Goal: Transaction & Acquisition: Purchase product/service

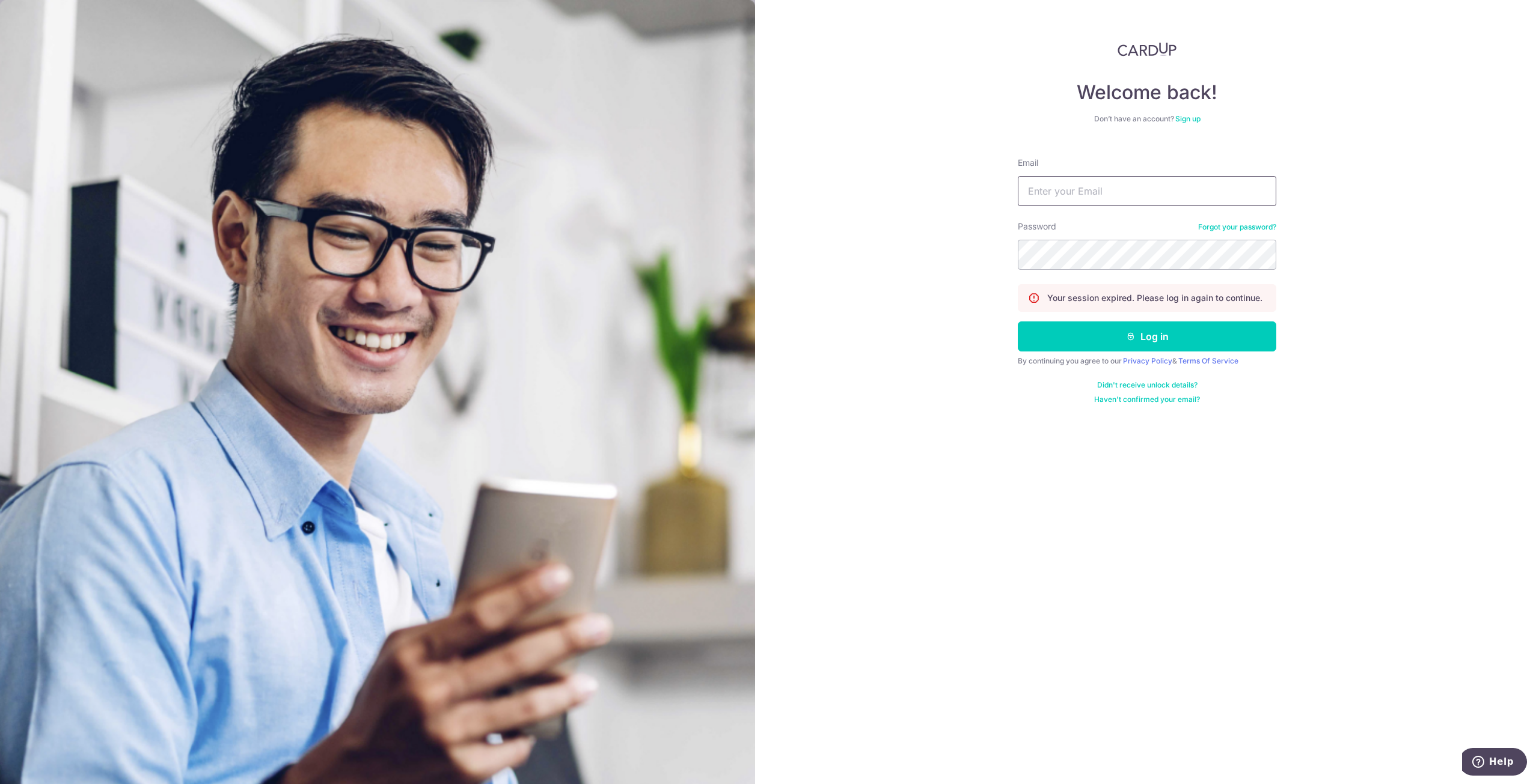
click at [1090, 193] on input "Email" at bounding box center [1147, 190] width 258 height 30
type input "J"
type input "j"
type input "[EMAIL_ADDRESS][DOMAIN_NAME]"
click at [1018, 321] on button "Log in" at bounding box center [1147, 336] width 258 height 30
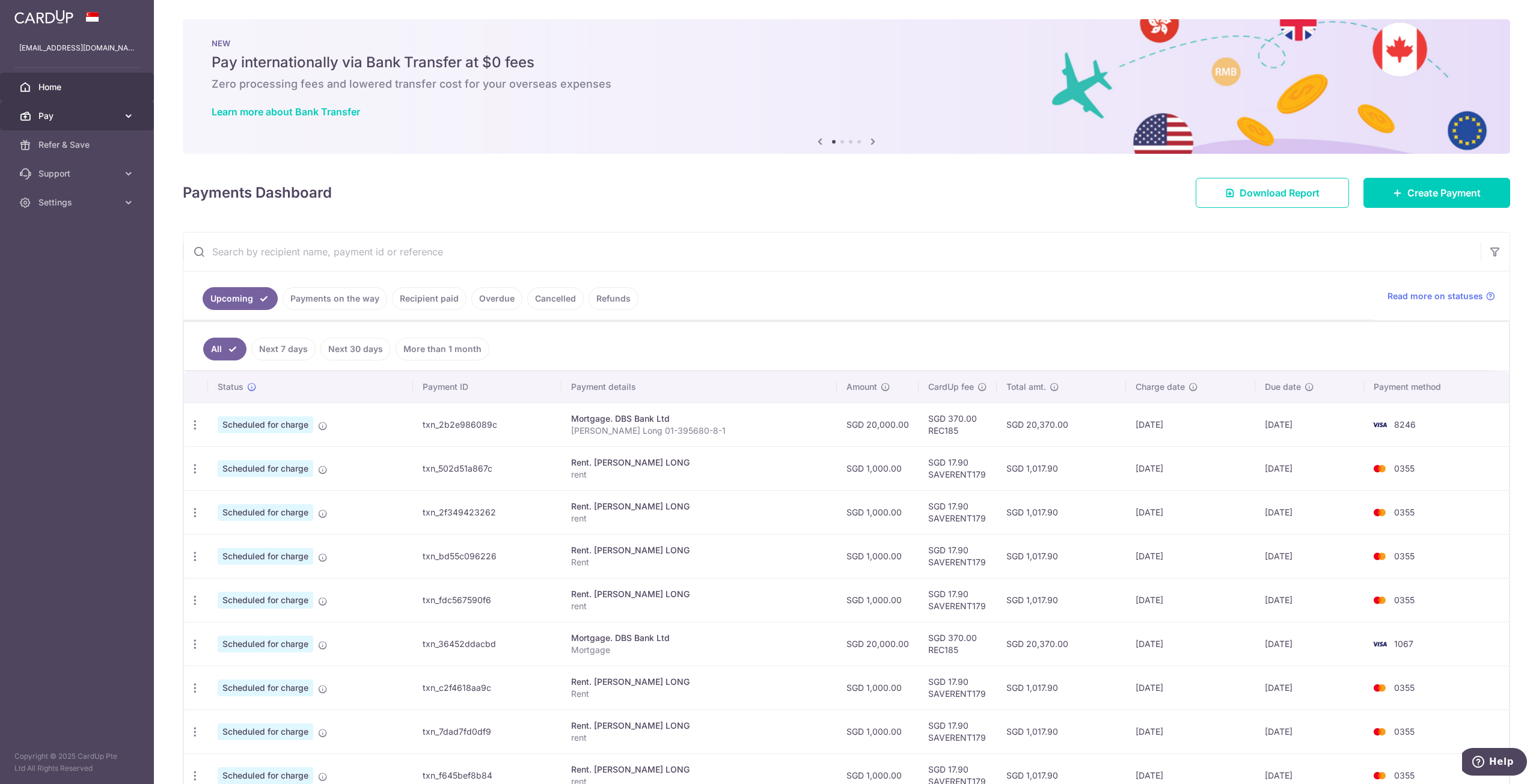
click at [80, 114] on span "Pay" at bounding box center [78, 116] width 79 height 12
click at [80, 173] on span "Recipients" at bounding box center [78, 173] width 79 height 12
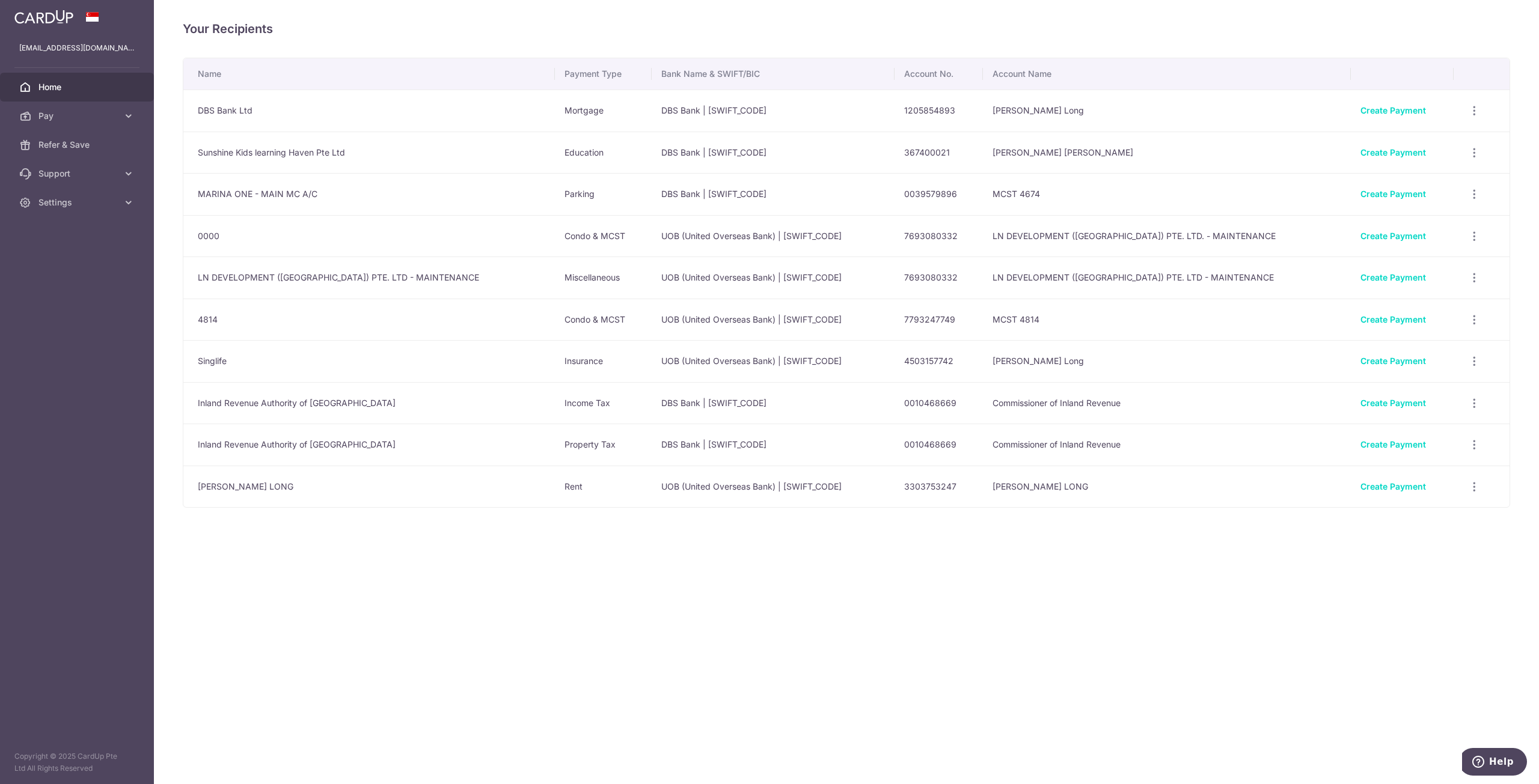
click at [75, 84] on span "Home" at bounding box center [78, 87] width 79 height 12
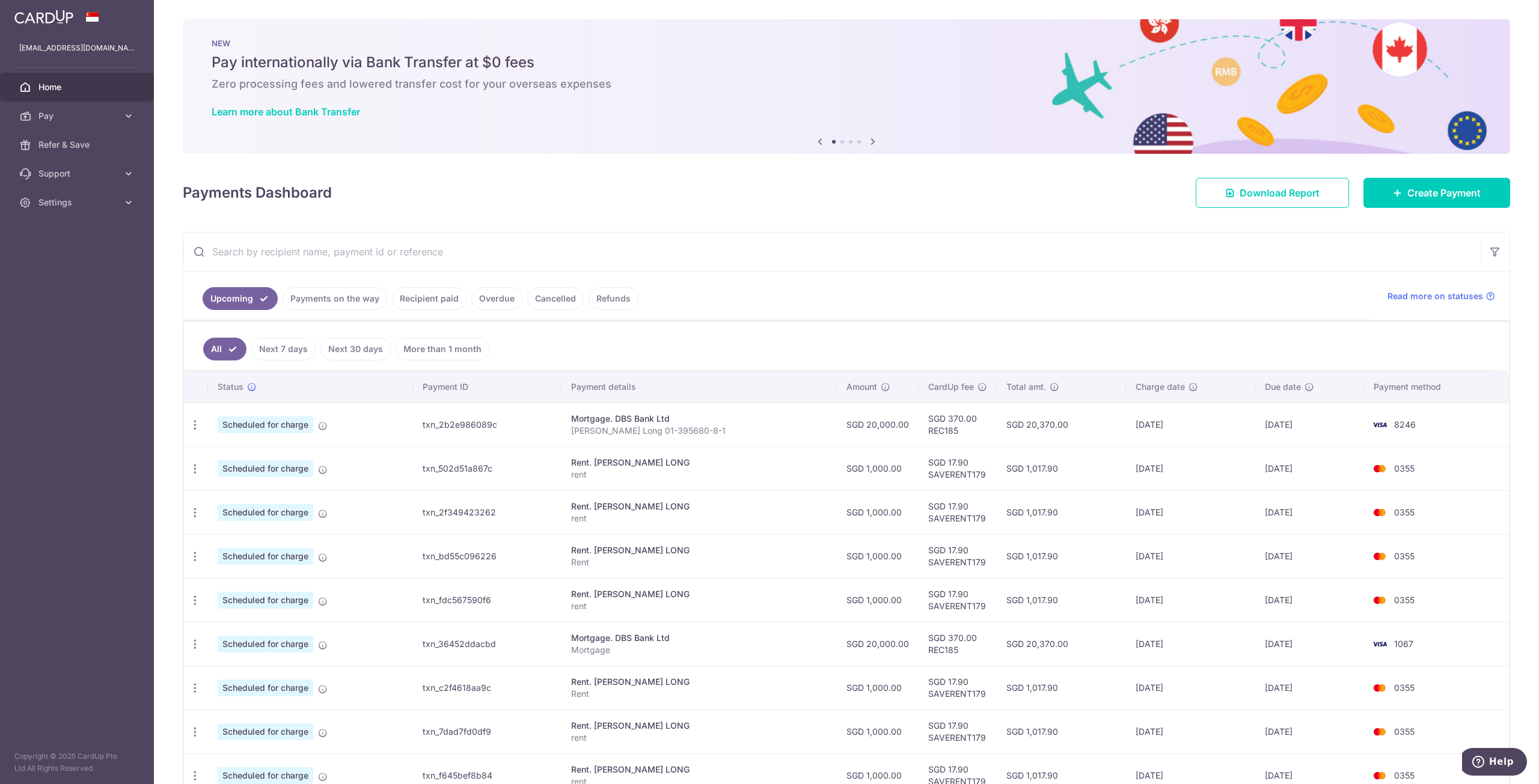
click at [866, 140] on icon at bounding box center [872, 142] width 15 height 15
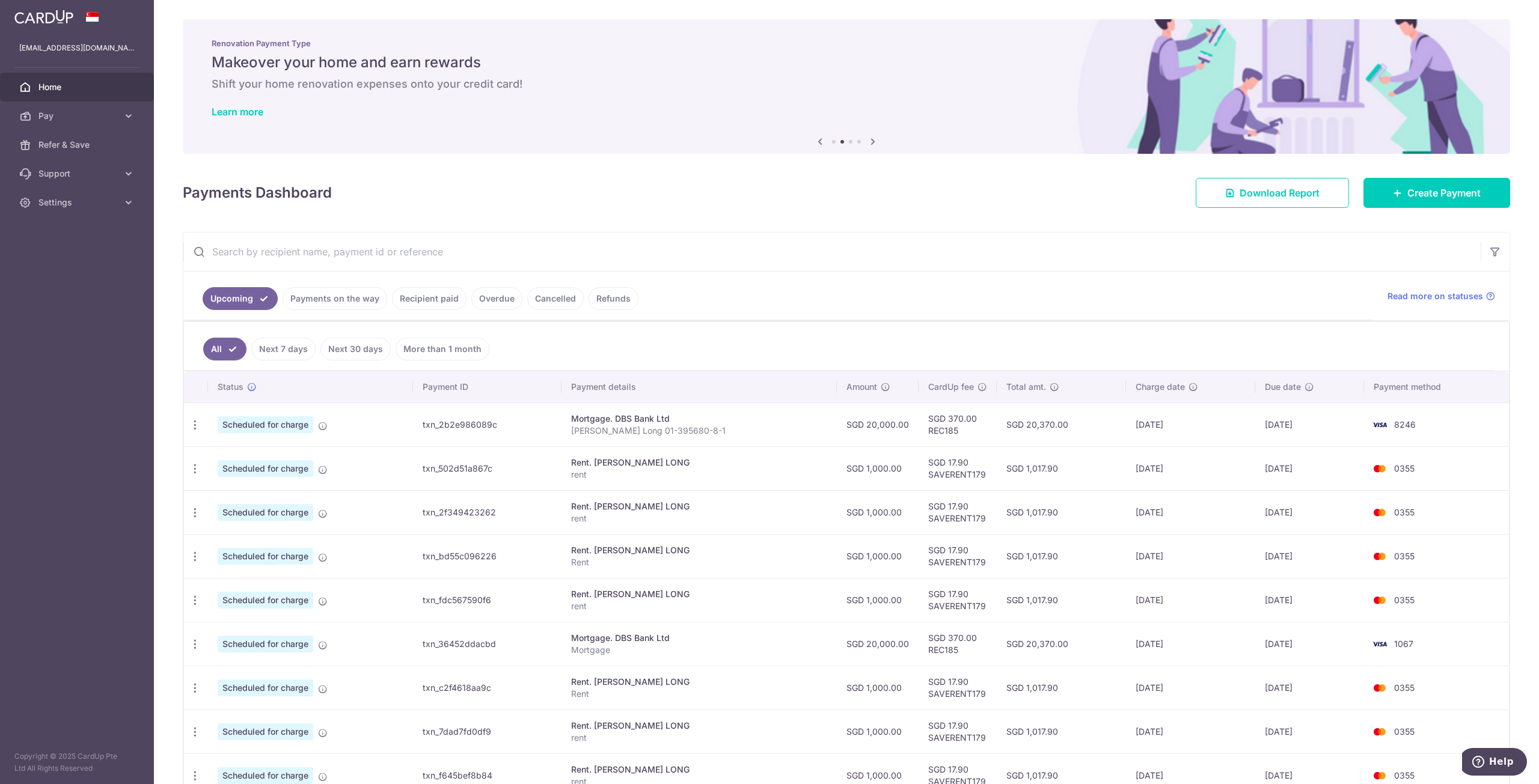
click at [866, 140] on icon at bounding box center [872, 142] width 15 height 15
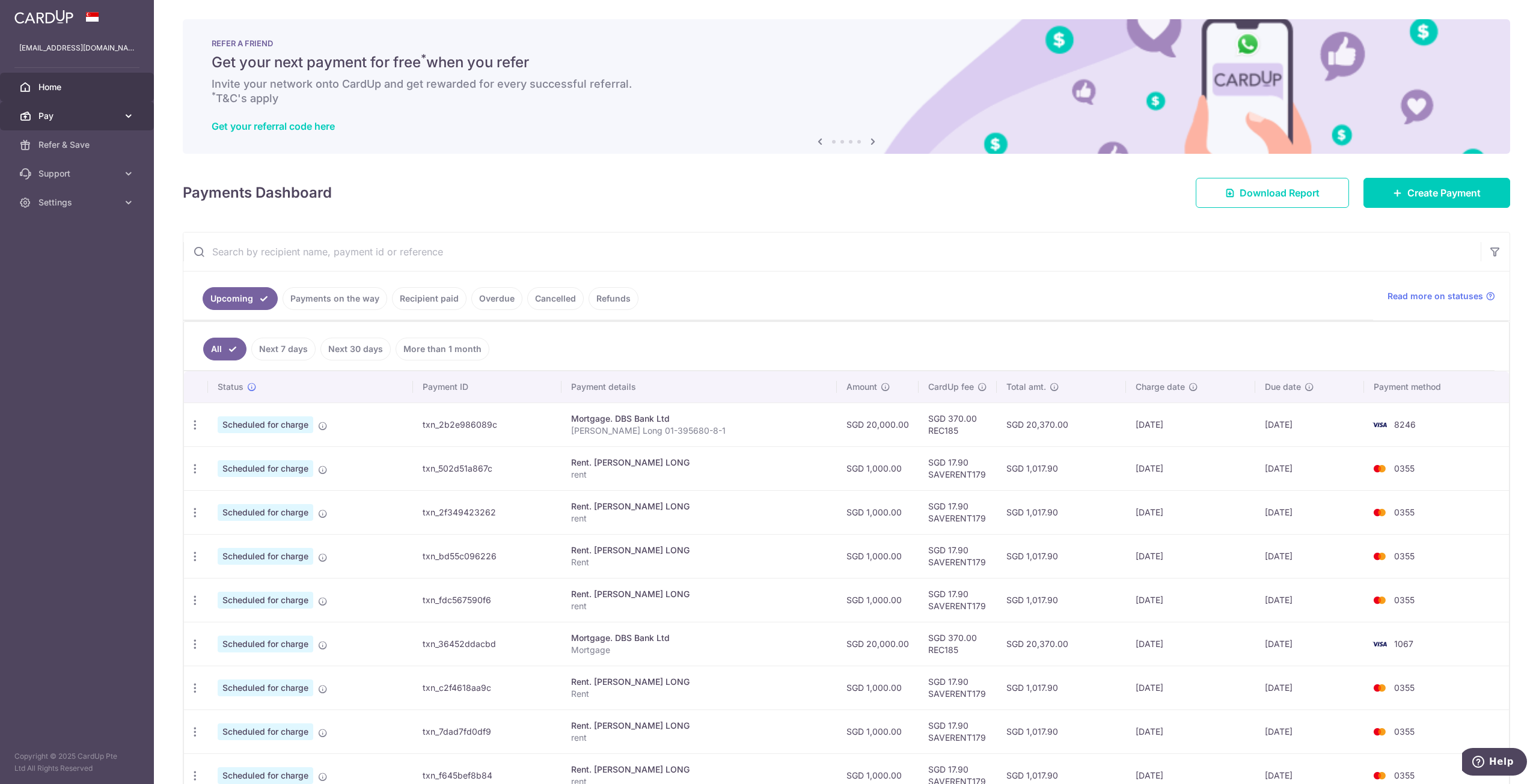
click at [70, 119] on span "Pay" at bounding box center [78, 116] width 79 height 12
click at [316, 132] on div "REFER A FRIEND Get your next payment for free * when you refer Invite your netw…" at bounding box center [846, 87] width 1327 height 135
click at [868, 137] on icon at bounding box center [872, 142] width 15 height 15
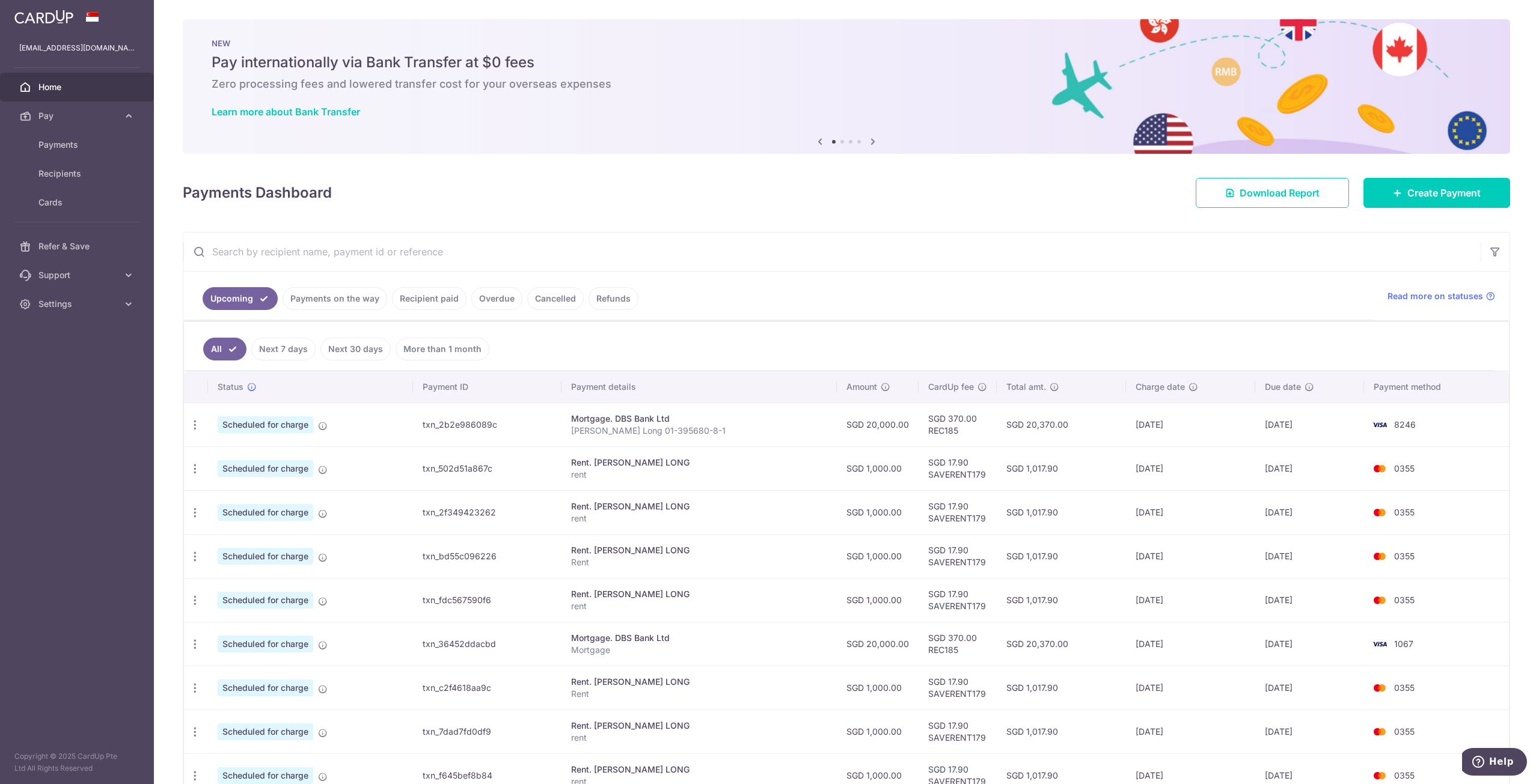
click at [868, 137] on icon at bounding box center [872, 142] width 15 height 15
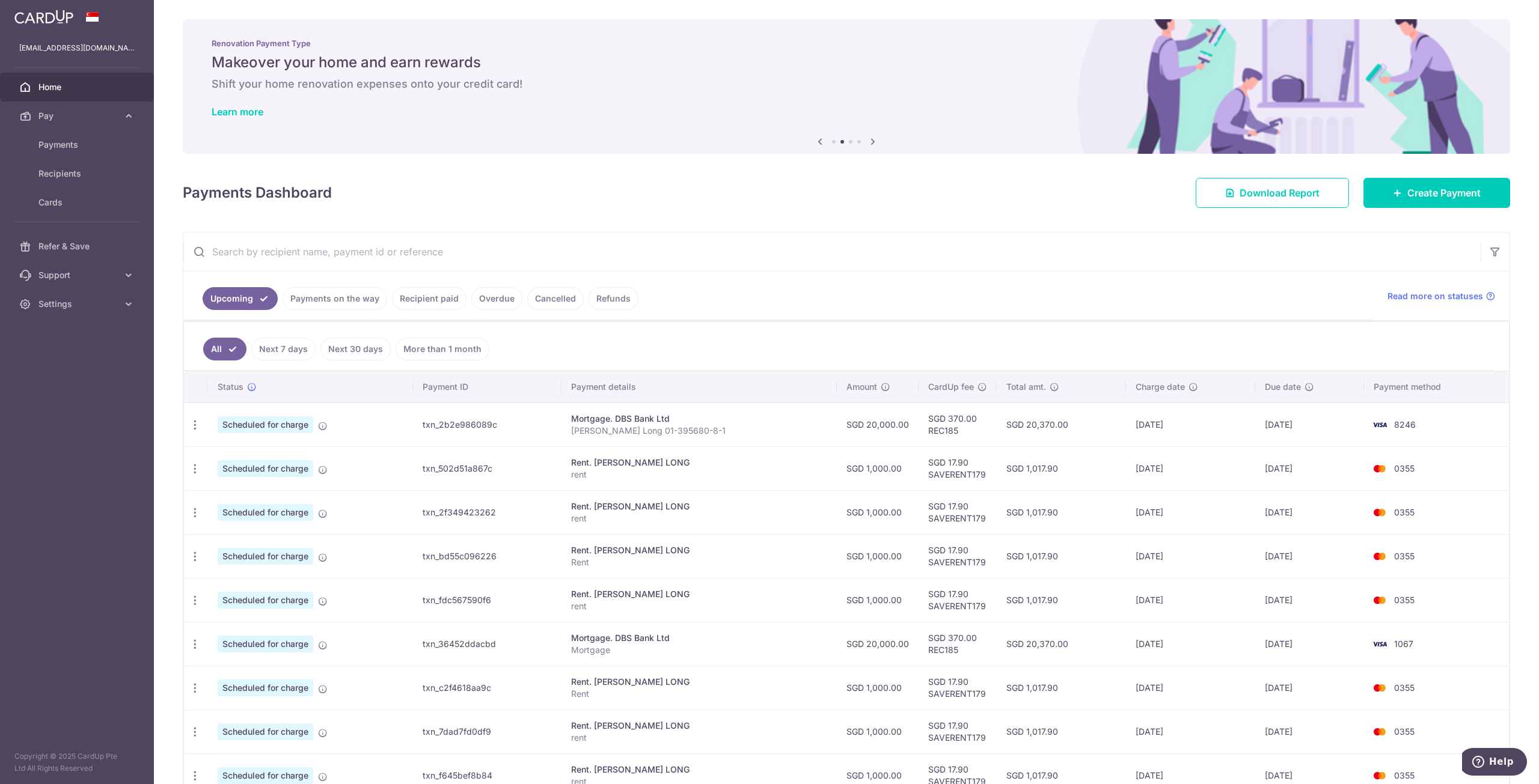
click at [868, 137] on icon at bounding box center [872, 142] width 15 height 15
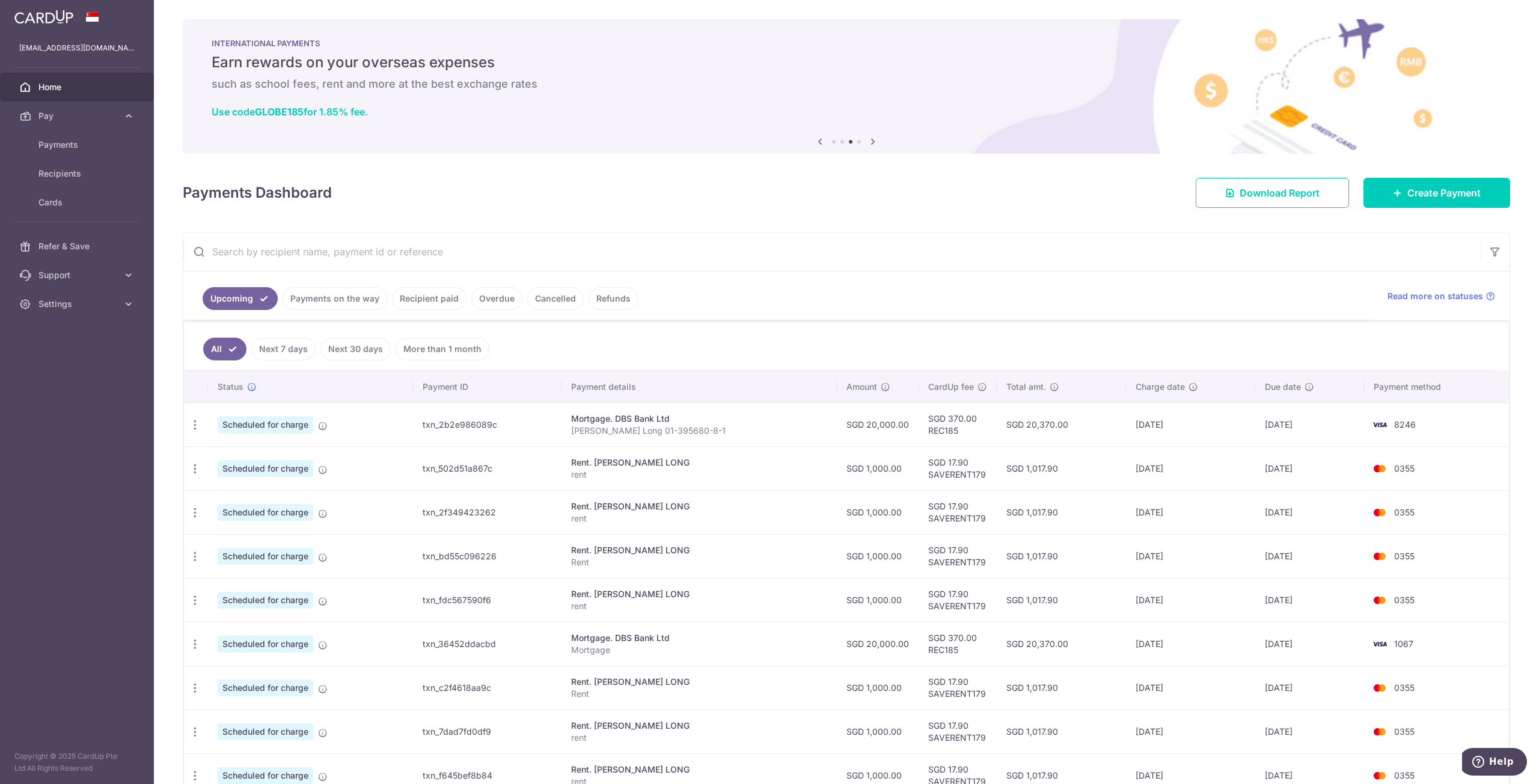
click at [814, 143] on icon at bounding box center [819, 142] width 15 height 15
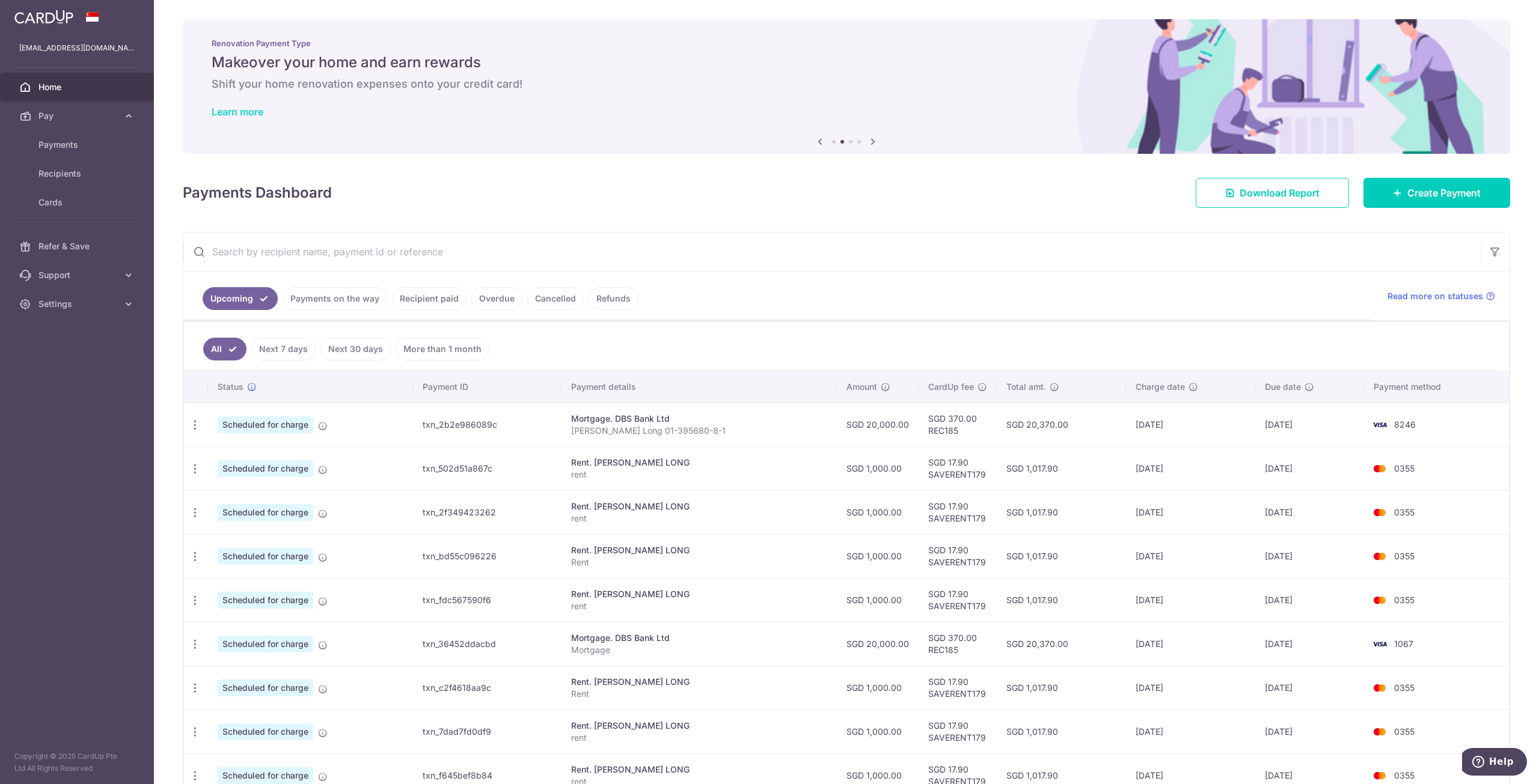
click at [247, 111] on link "Learn more" at bounding box center [238, 112] width 51 height 12
click at [872, 141] on icon at bounding box center [872, 142] width 15 height 15
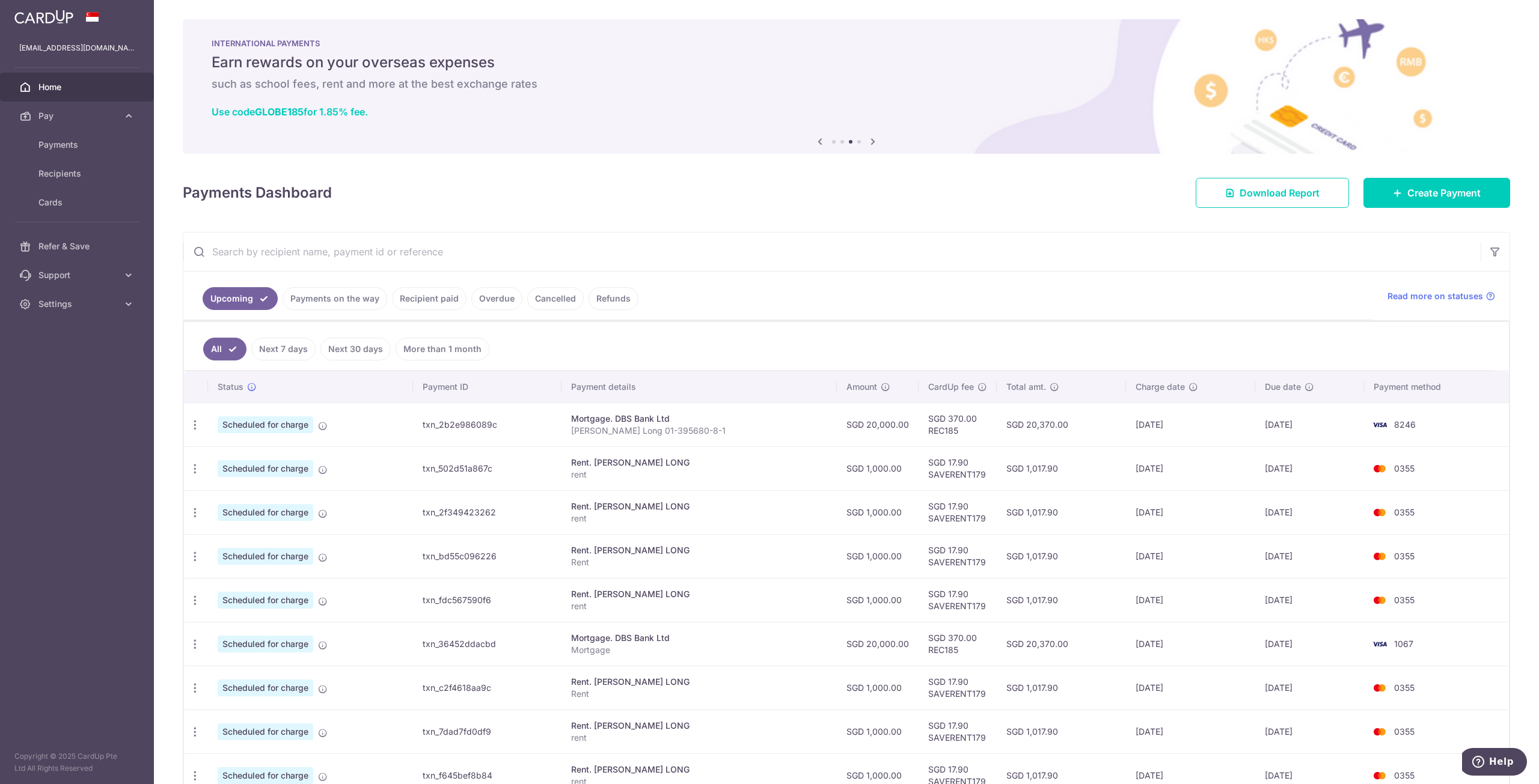
click at [872, 141] on icon at bounding box center [872, 142] width 15 height 15
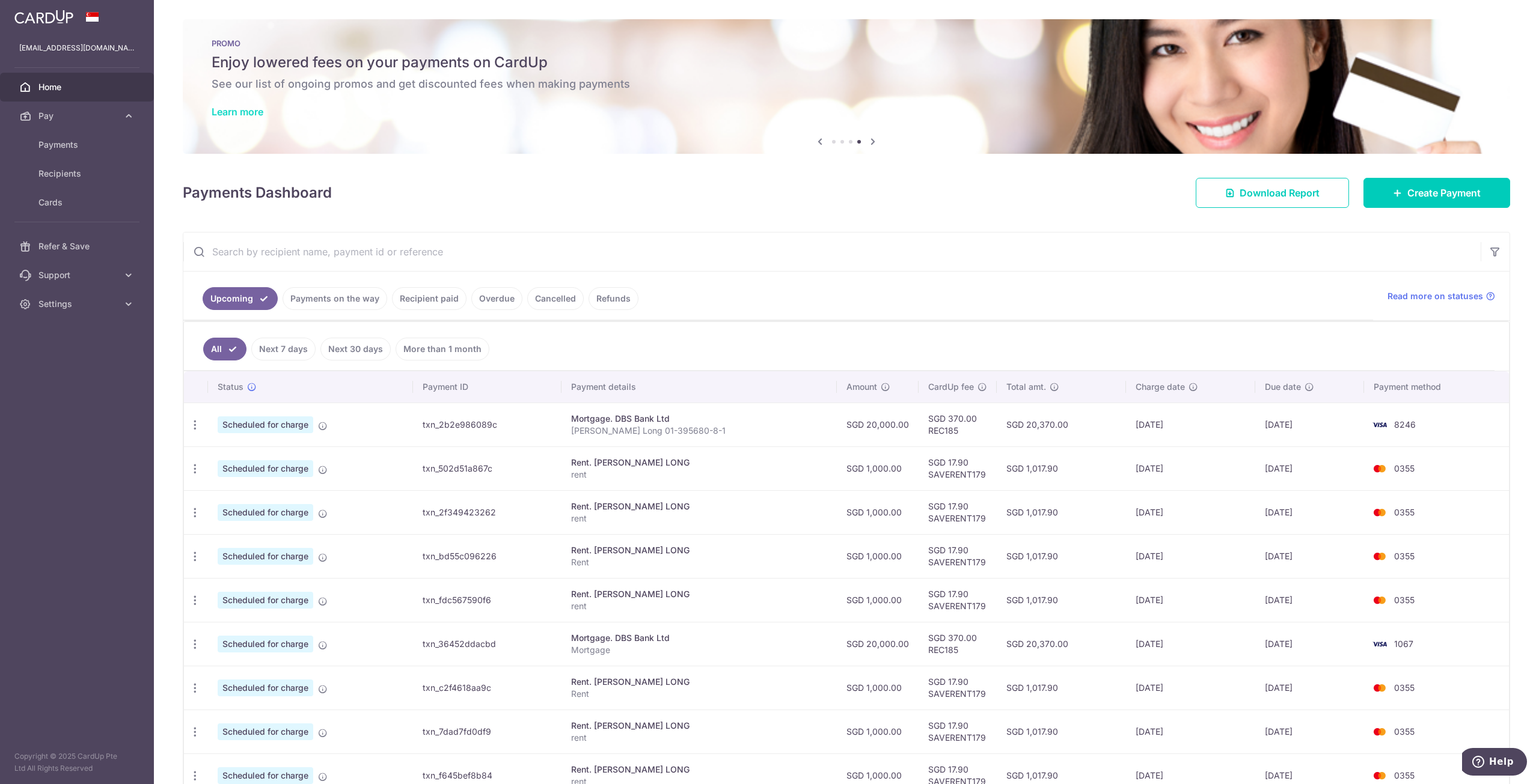
click at [250, 111] on link "Learn more" at bounding box center [238, 112] width 51 height 12
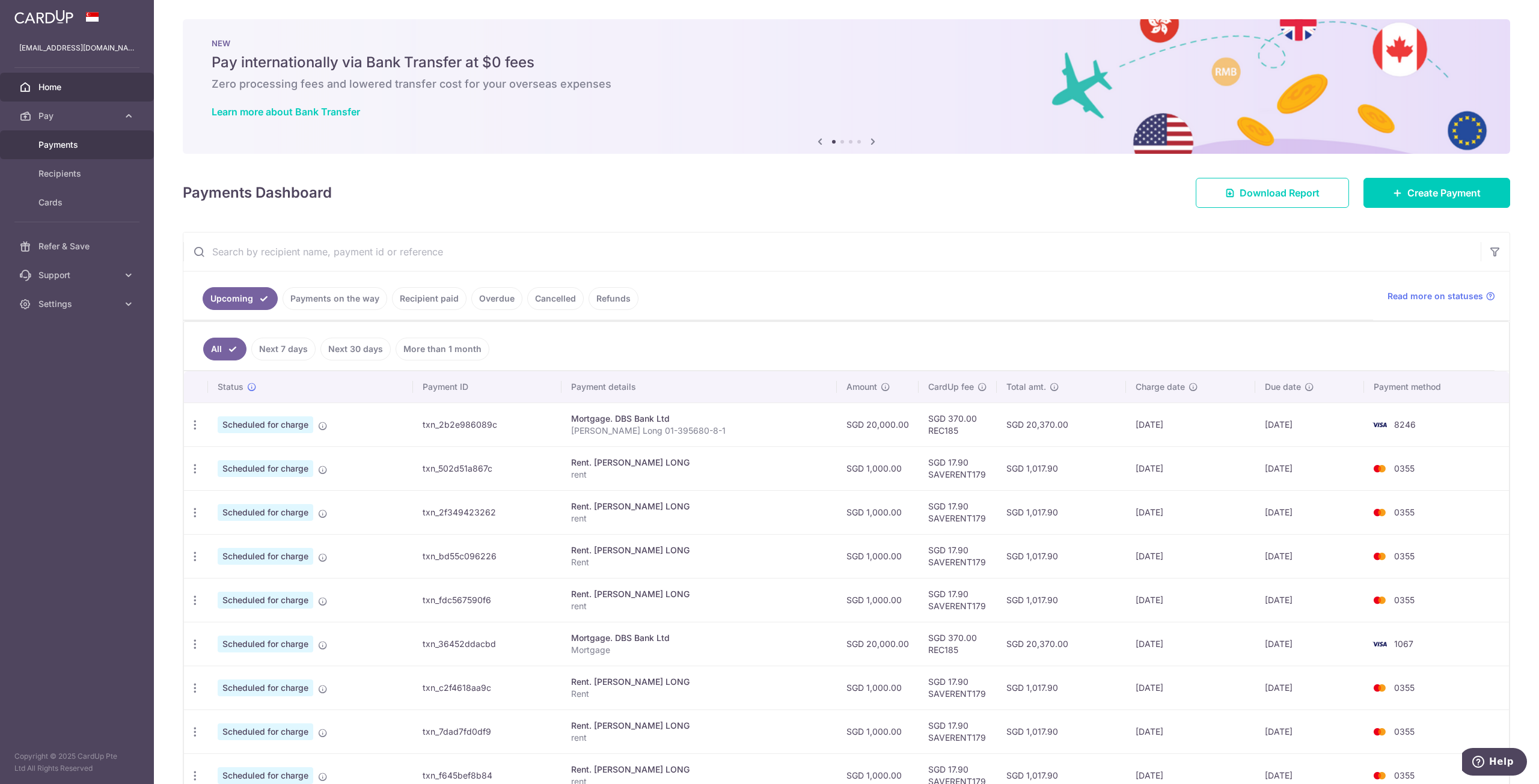
click at [82, 155] on link "Payments" at bounding box center [77, 145] width 154 height 29
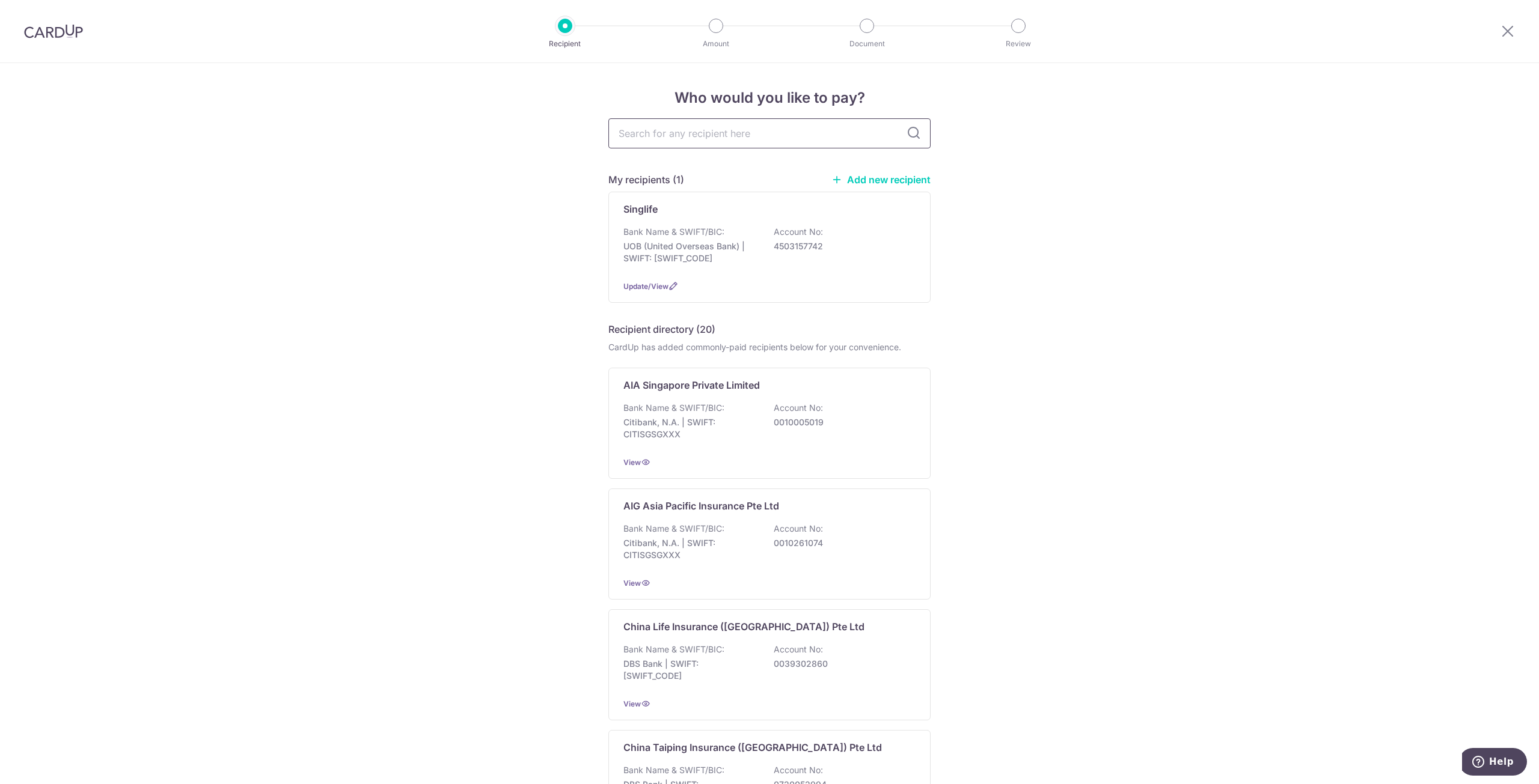
click at [684, 137] on input "text" at bounding box center [769, 133] width 322 height 30
type input "great eastern"
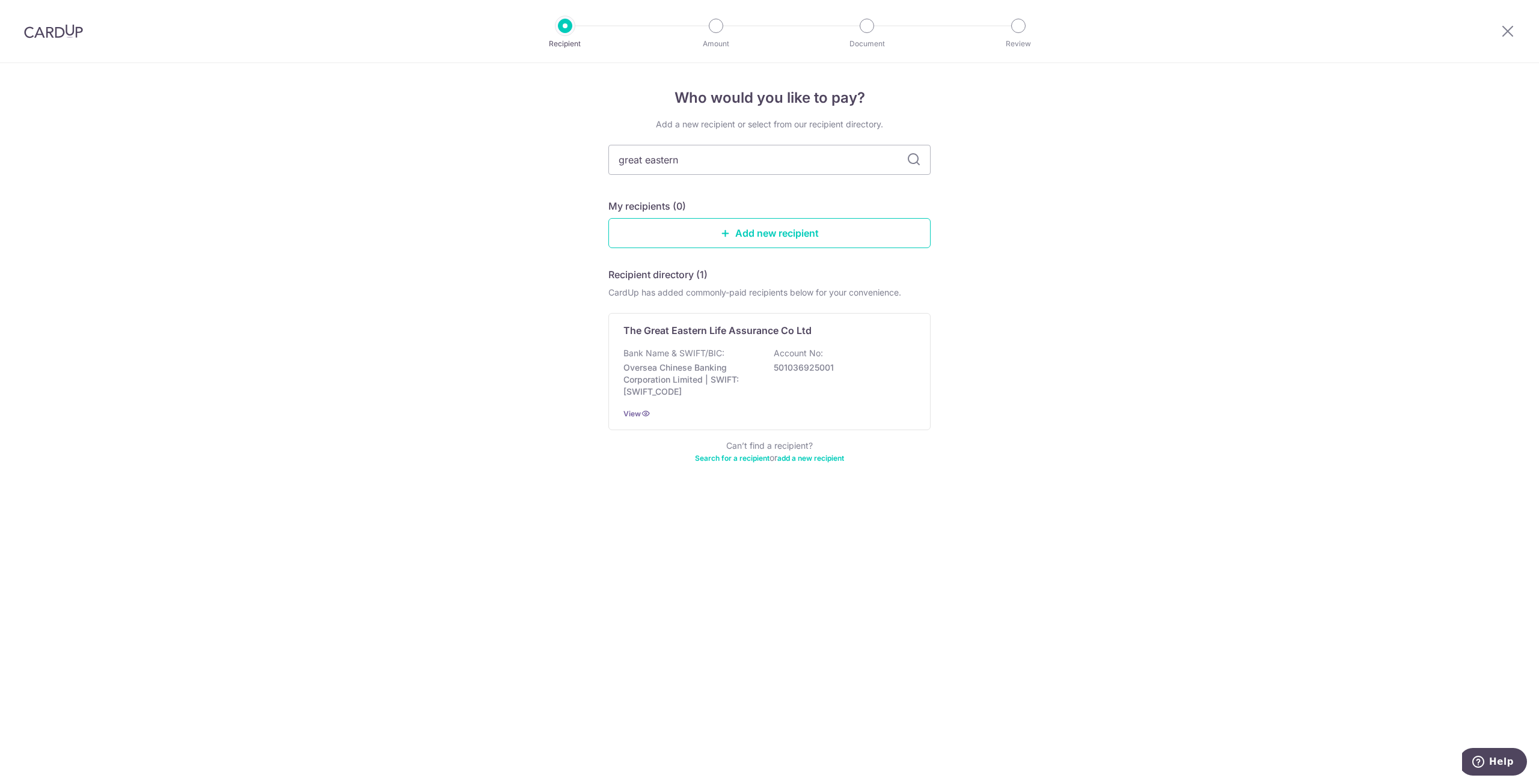
click at [912, 138] on div "Add a new recipient or select from our recipient directory. great eastern My re…" at bounding box center [769, 298] width 322 height 360
click at [802, 374] on div "Bank Name & SWIFT/BIC: Oversea Chinese Banking Corporation Limited | SWIFT: [SW…" at bounding box center [769, 372] width 292 height 50
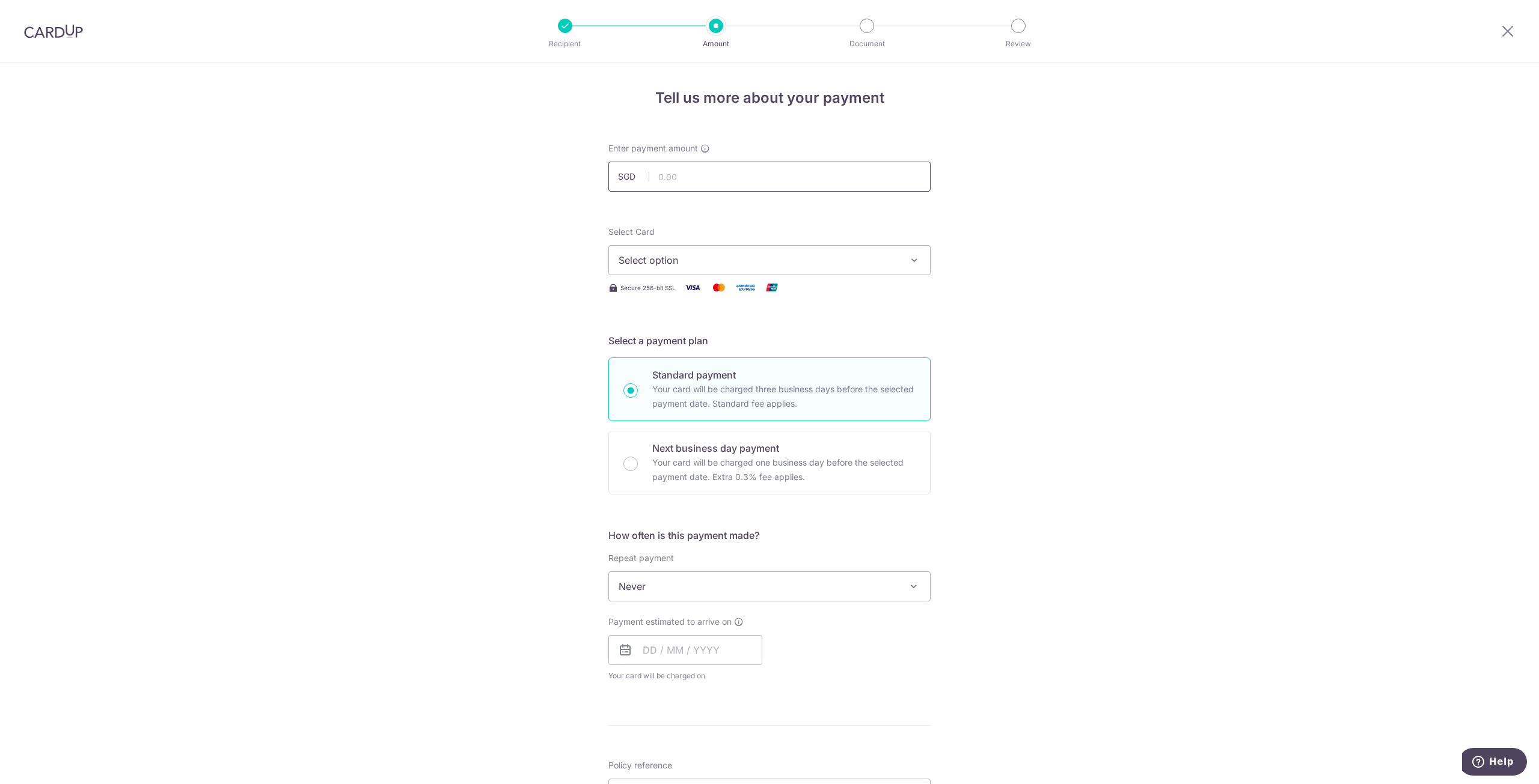
click at [709, 178] on input "text" at bounding box center [769, 176] width 322 height 30
type input "1,162.38"
click at [734, 260] on span "Select option" at bounding box center [759, 260] width 280 height 15
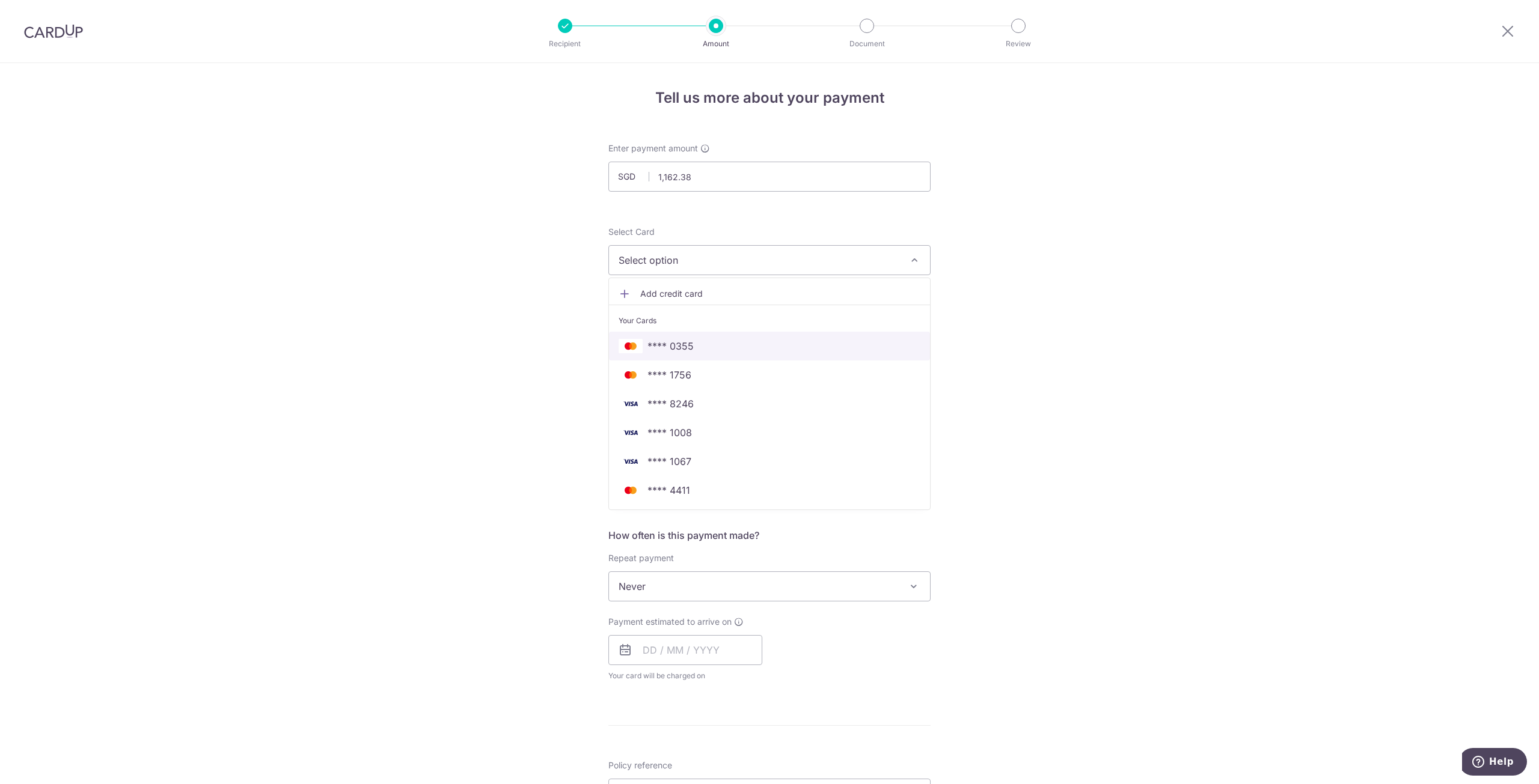
click at [714, 348] on span "**** 0355" at bounding box center [769, 346] width 302 height 15
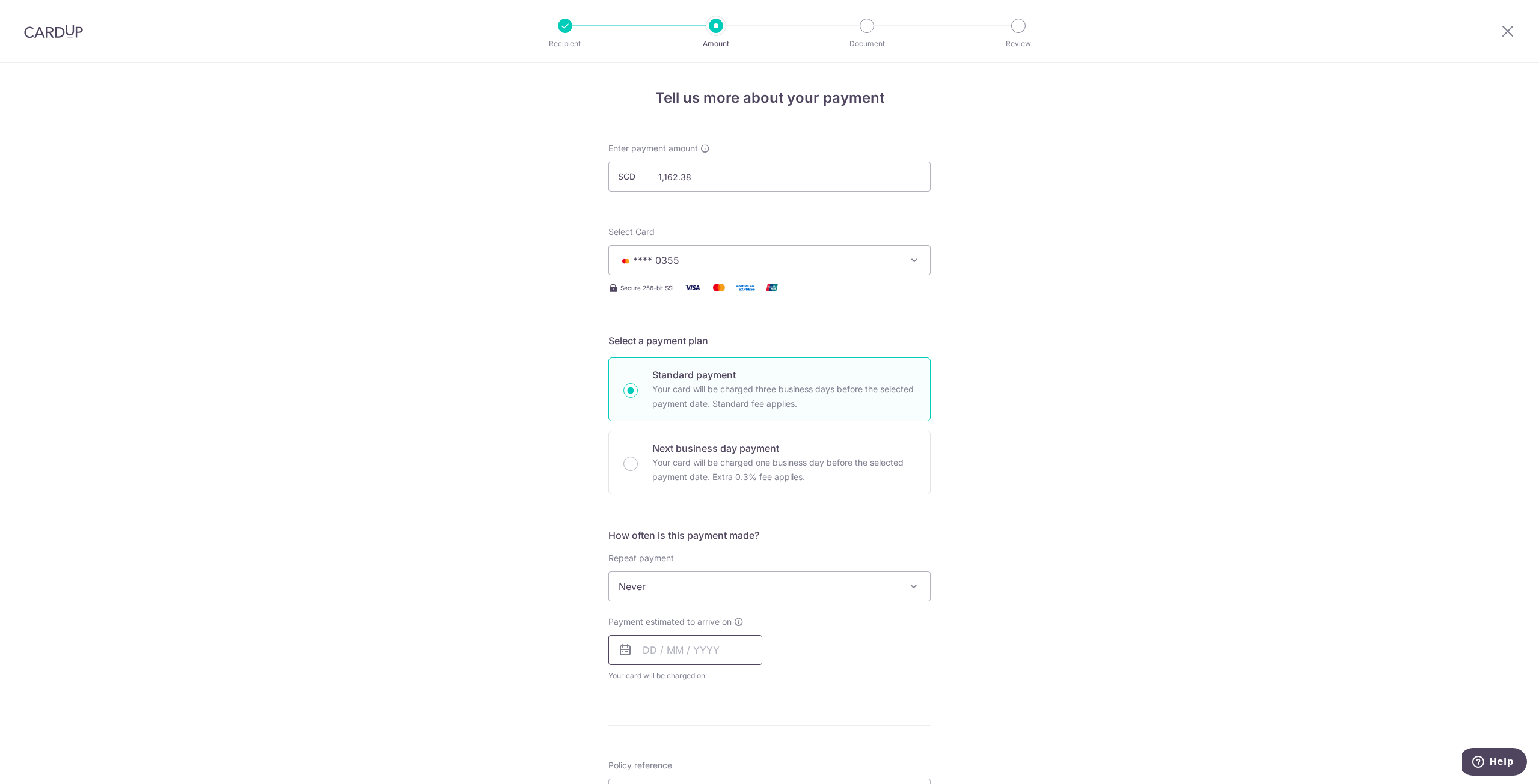
click at [652, 649] on input "text" at bounding box center [685, 650] width 154 height 30
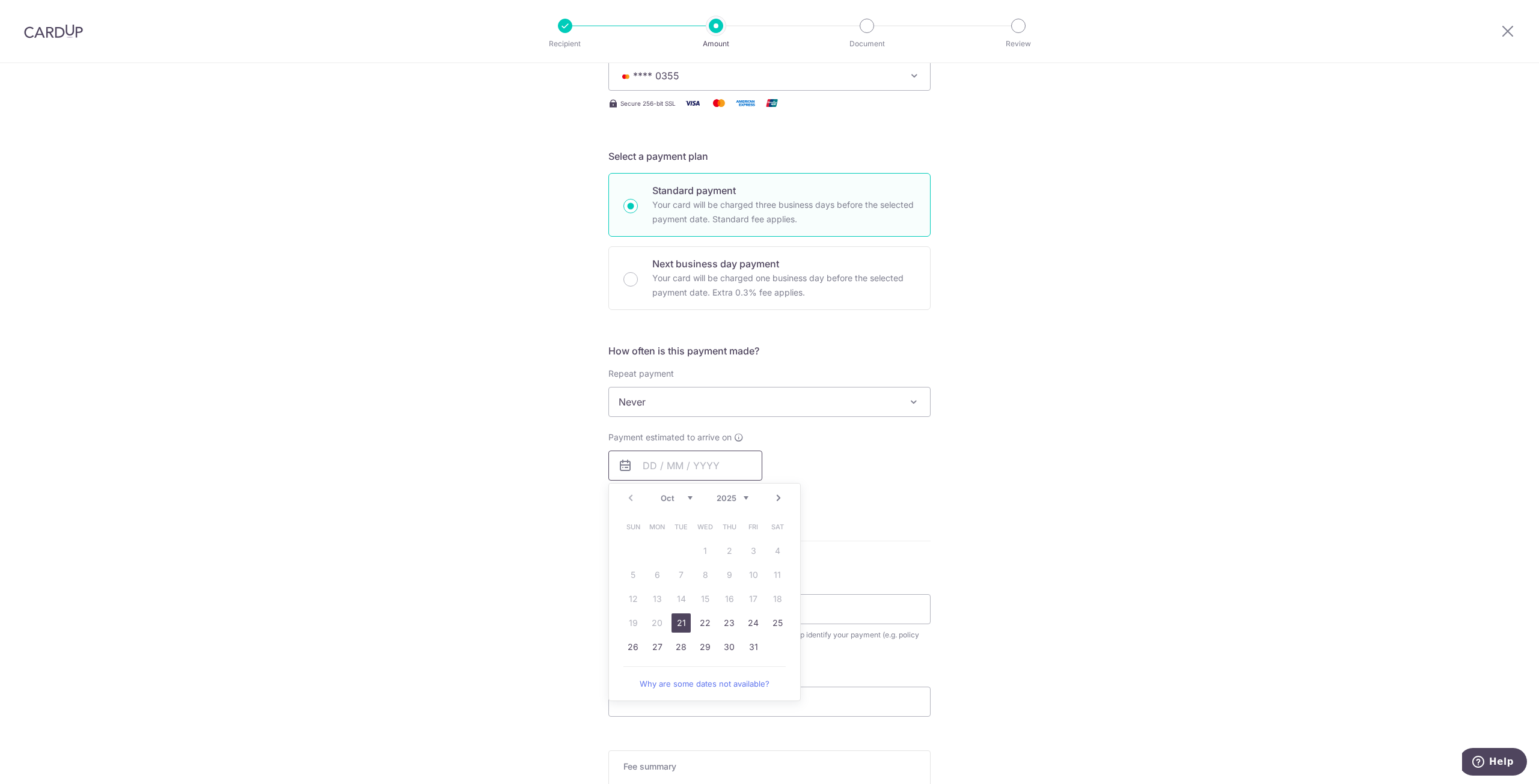
scroll to position [200, 0]
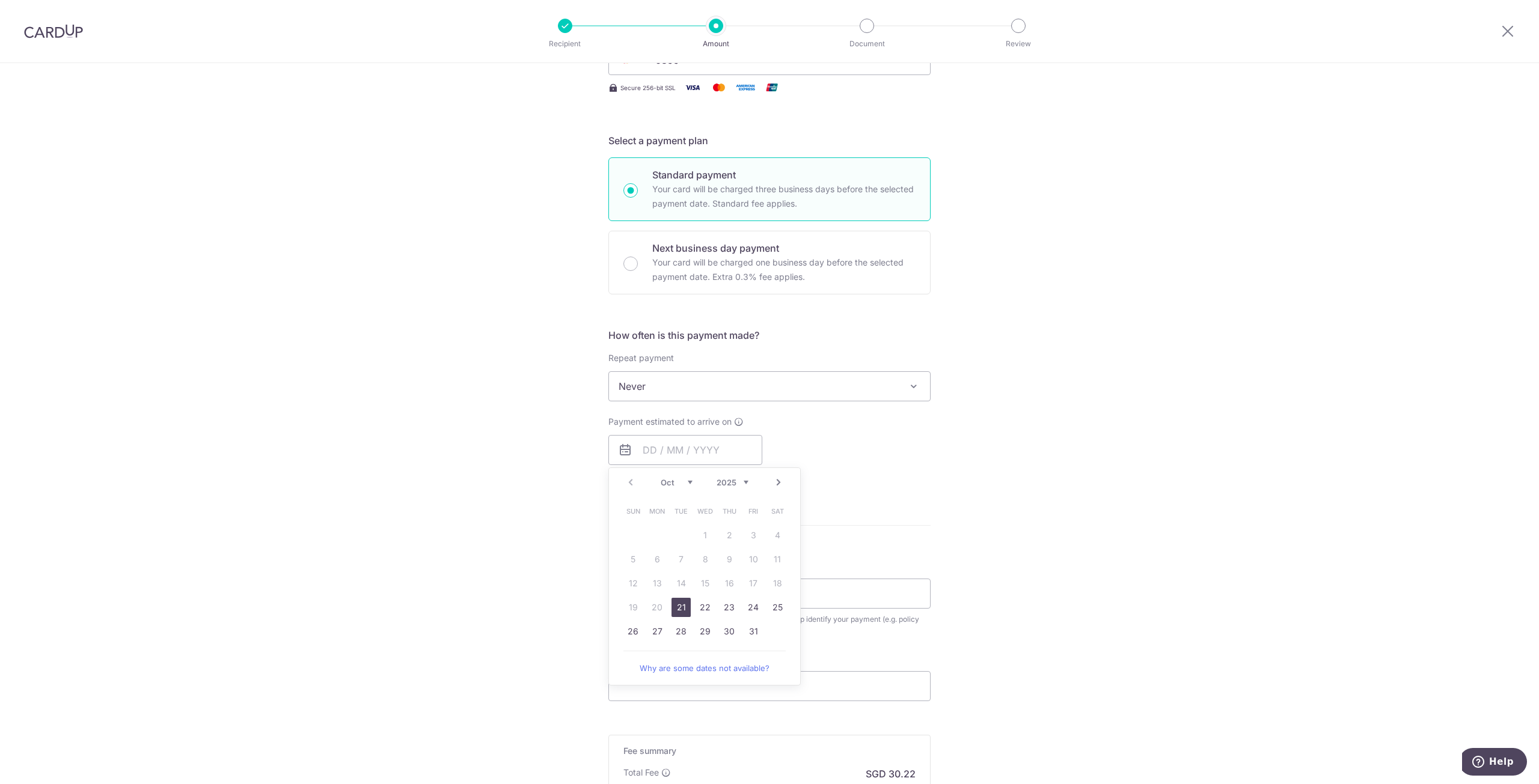
click at [689, 481] on select "Oct Nov Dec" at bounding box center [676, 482] width 32 height 9
click at [659, 580] on link "10" at bounding box center [657, 583] width 20 height 20
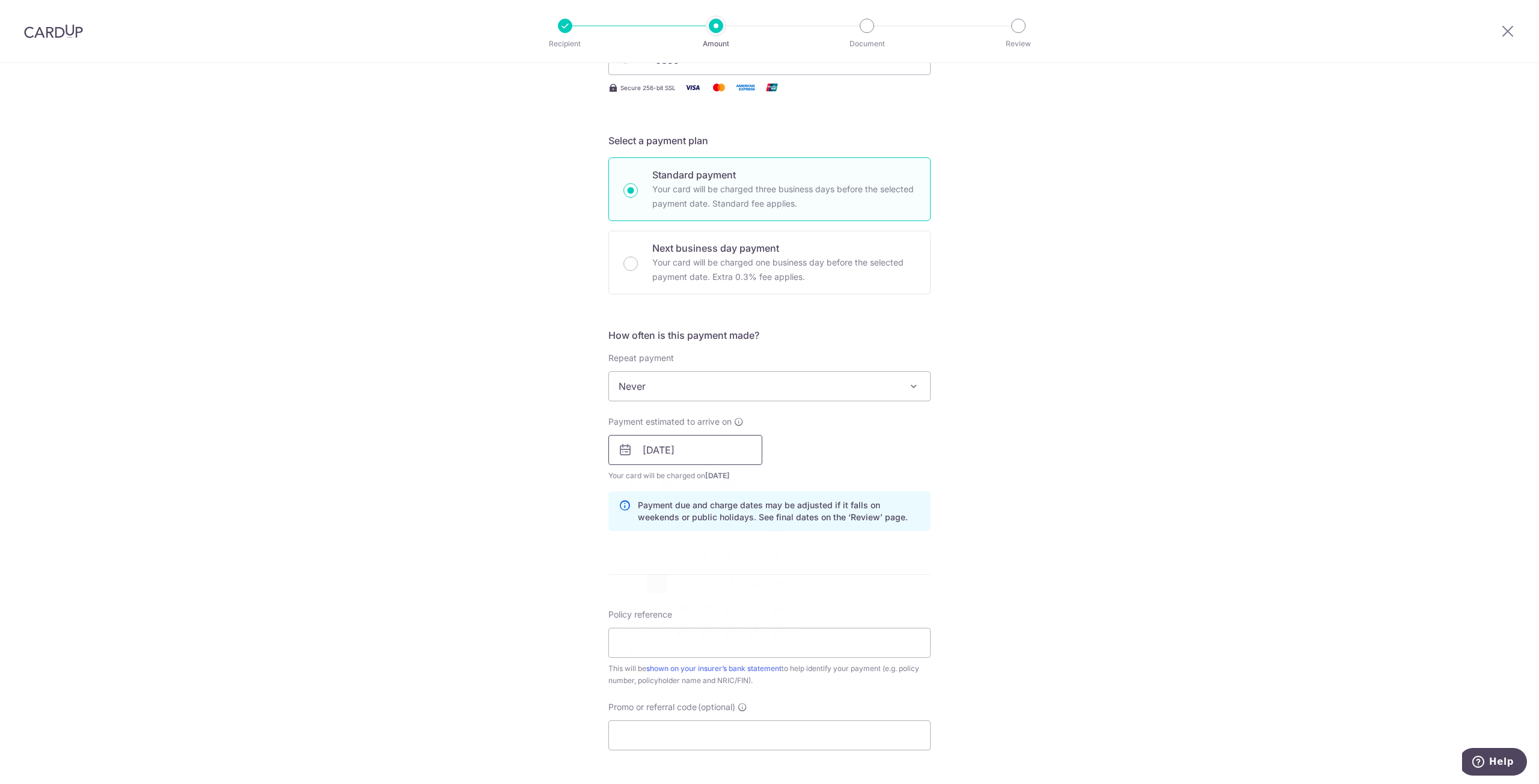
click at [743, 444] on input "[DATE]" at bounding box center [685, 449] width 154 height 30
click at [674, 582] on link "11" at bounding box center [681, 583] width 20 height 20
click at [749, 448] on input "11/11/2025" at bounding box center [685, 449] width 154 height 30
click at [1031, 500] on div "Tell us more about your payment Enter payment amount SGD 1,162.38 1162.38 Selec…" at bounding box center [769, 431] width 1539 height 1136
click at [718, 455] on input "11/11/2025" at bounding box center [685, 449] width 154 height 30
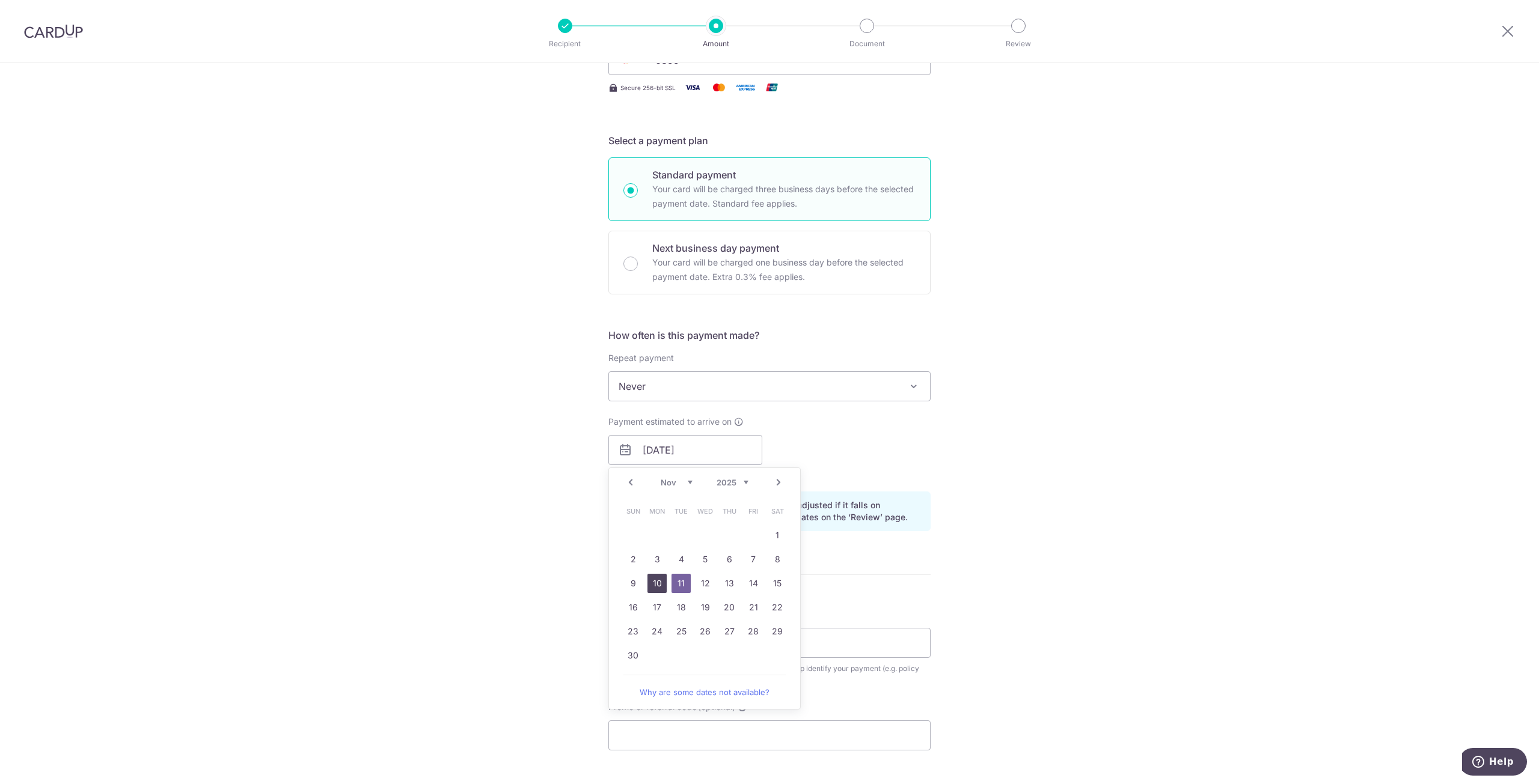
click at [655, 580] on link "10" at bounding box center [657, 583] width 20 height 20
type input "[DATE]"
click at [1019, 576] on div "Tell us more about your payment Enter payment amount SGD 1,162.38 1162.38 Selec…" at bounding box center [769, 431] width 1539 height 1136
click at [667, 644] on input "Policy reference" at bounding box center [769, 642] width 322 height 30
drag, startPoint x: 630, startPoint y: 640, endPoint x: 647, endPoint y: 640, distance: 17.0
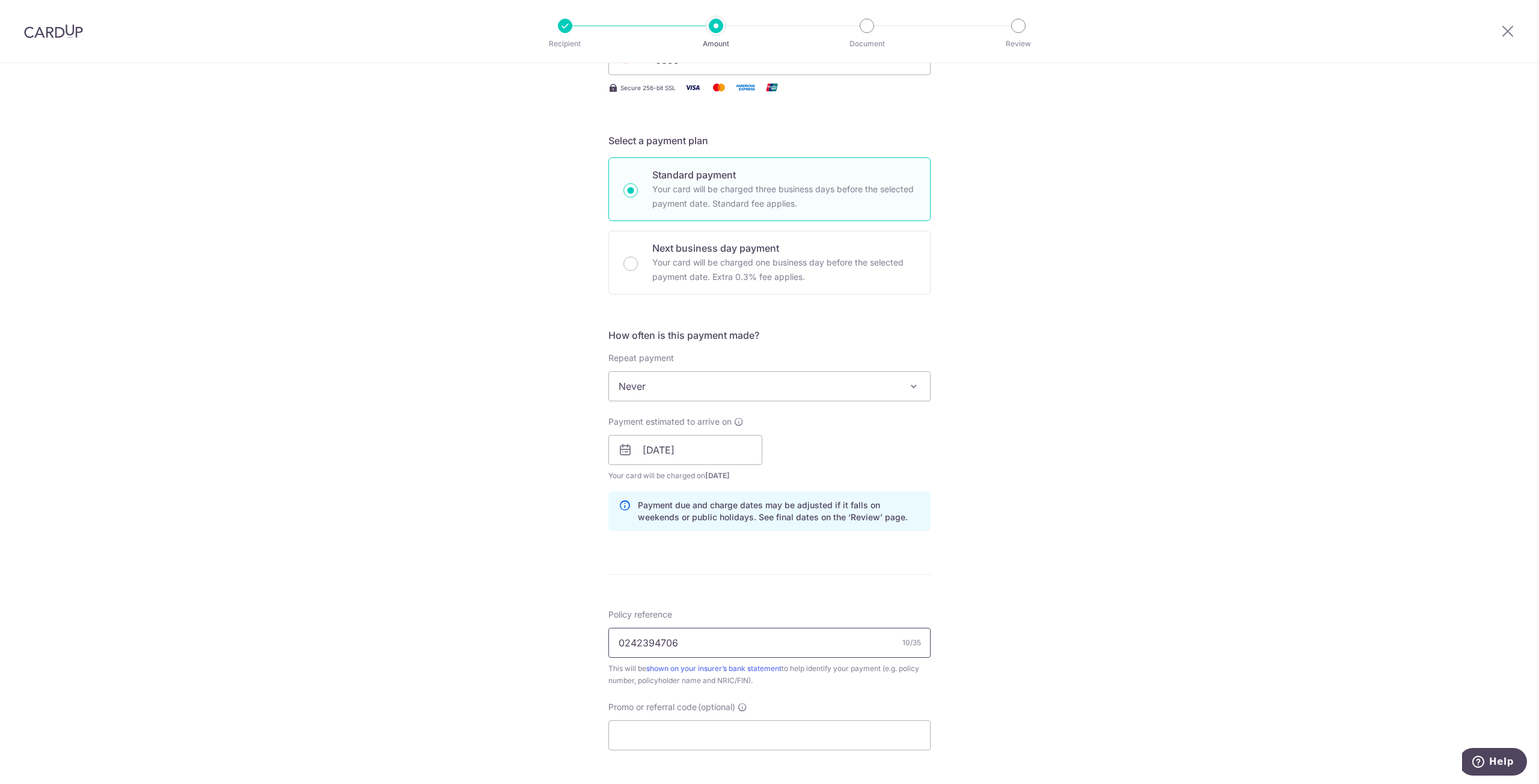
click at [647, 640] on input "0242394706" at bounding box center [769, 642] width 322 height 30
click at [654, 647] on input "0242394706" at bounding box center [769, 642] width 322 height 30
click at [713, 647] on input "0242394706" at bounding box center [769, 642] width 322 height 30
click at [1013, 653] on div "Tell us more about your payment Enter payment amount SGD 1,162.38 1162.38 Selec…" at bounding box center [769, 431] width 1539 height 1136
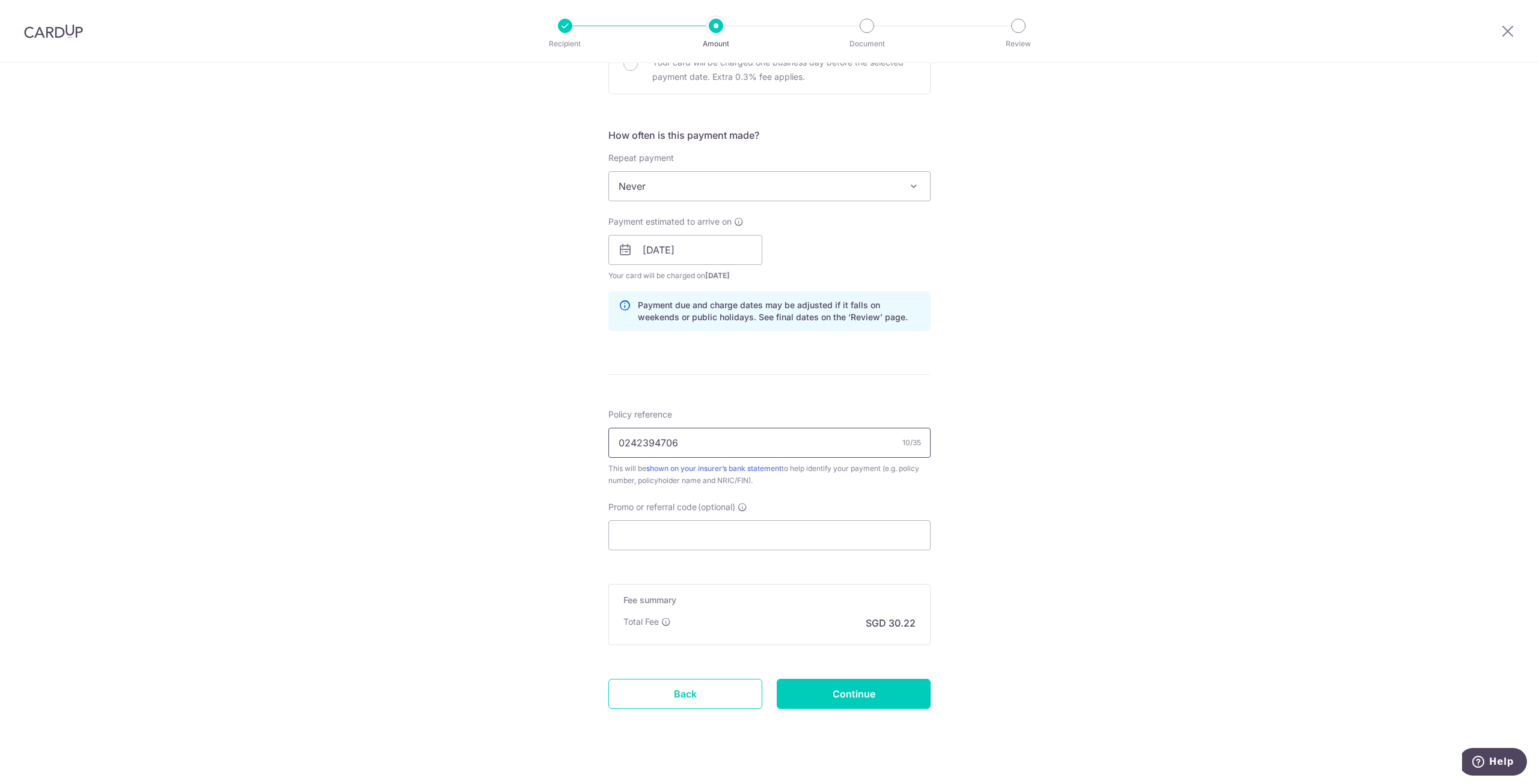
click at [747, 436] on input "0242394706" at bounding box center [769, 442] width 322 height 30
click at [746, 442] on input "0242394706 Kee jun cheng julian" at bounding box center [769, 442] width 322 height 30
type input "0242394706 Kee jun cheng, julian"
click at [816, 534] on input "Promo or referral code (optional)" at bounding box center [769, 535] width 322 height 30
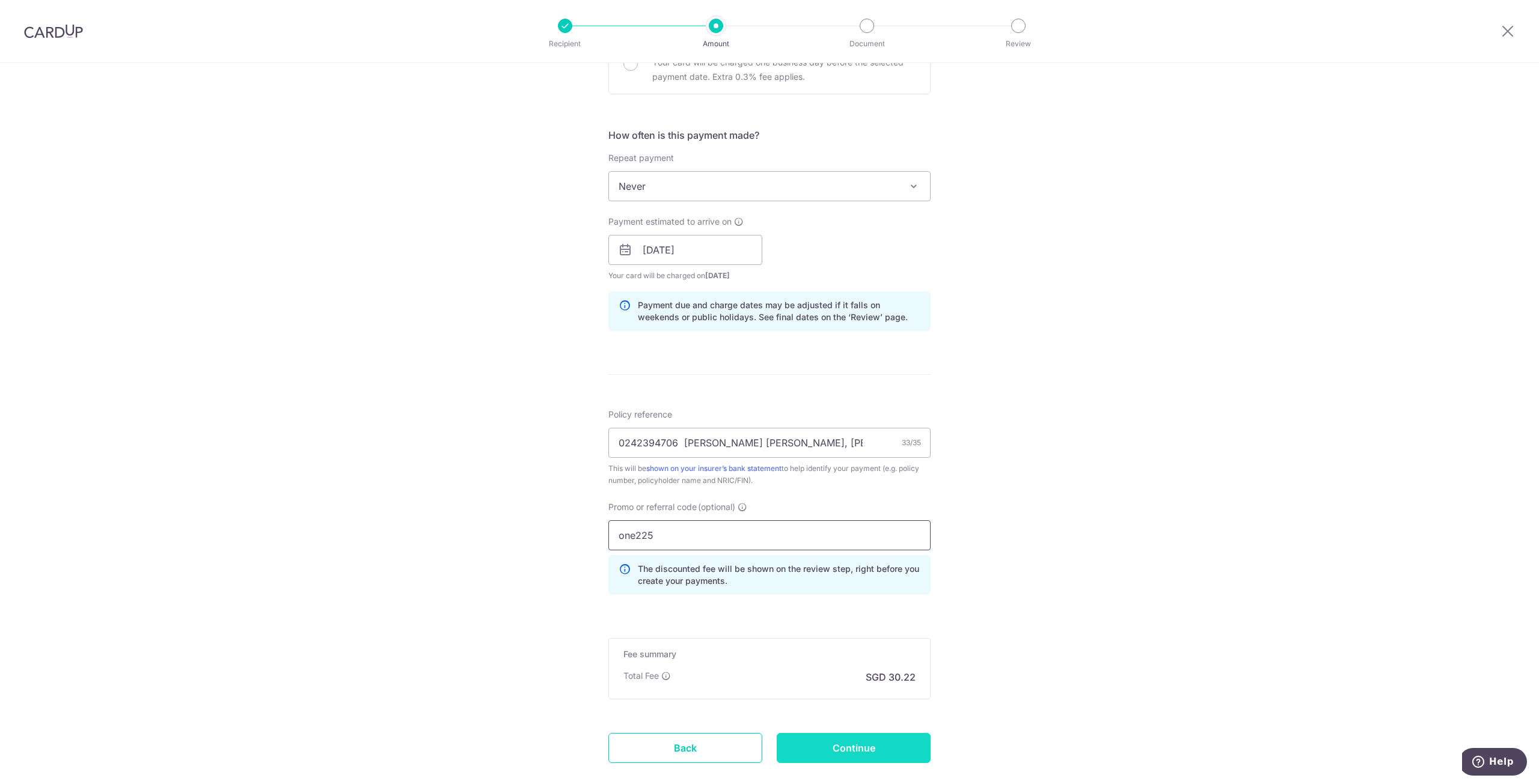
type input "one225"
click at [899, 736] on input "Continue" at bounding box center [854, 747] width 154 height 30
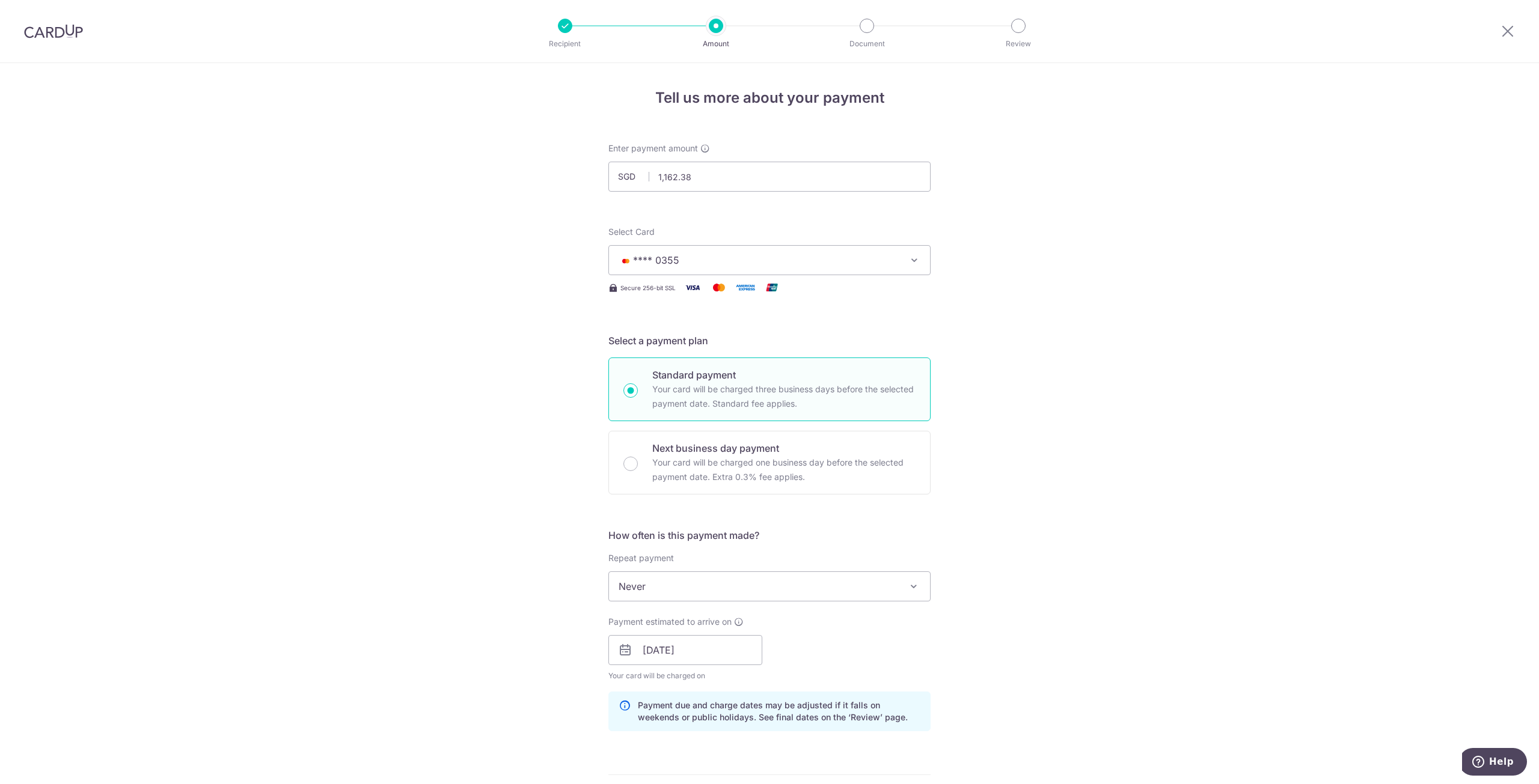
scroll to position [500, 0]
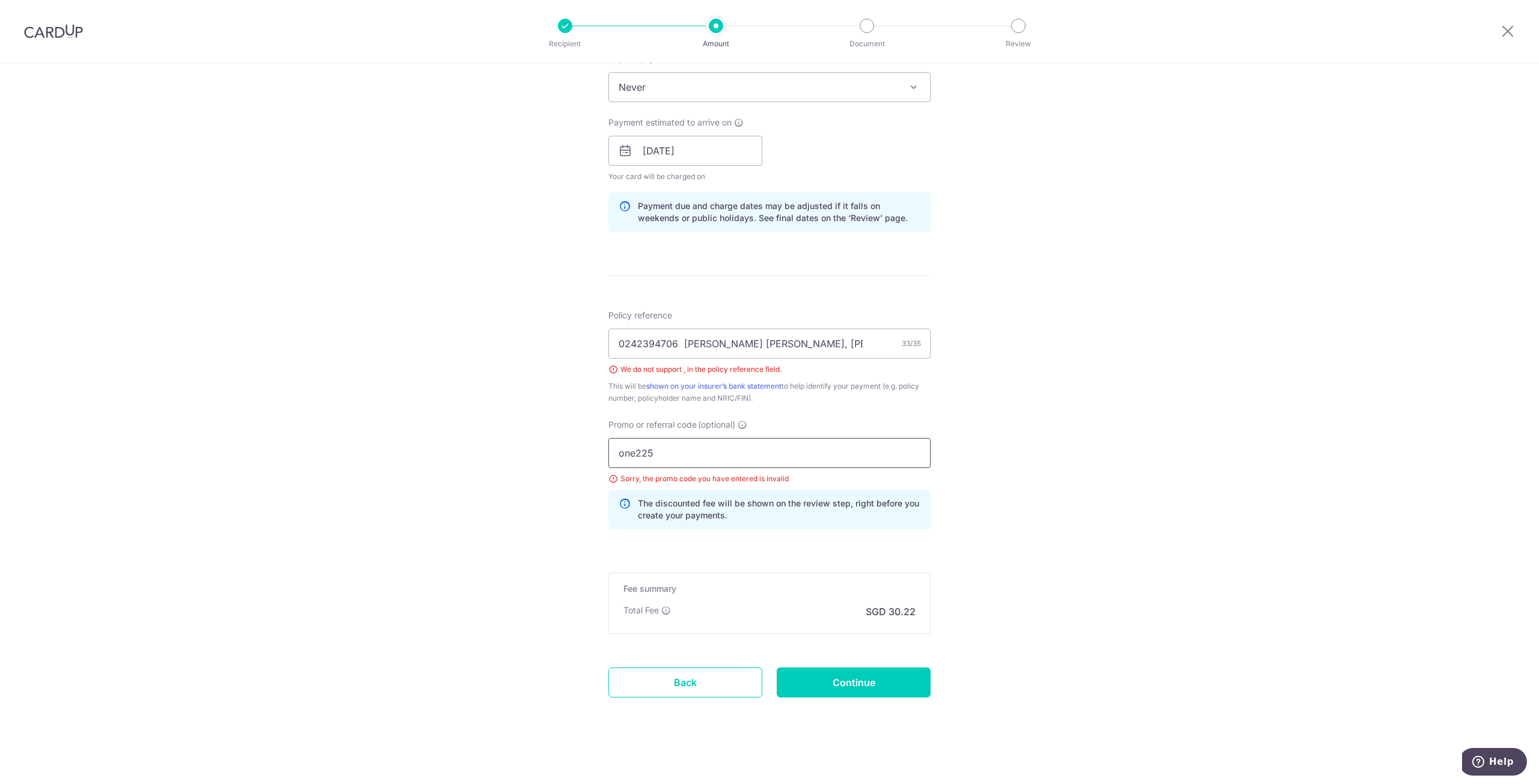
drag, startPoint x: 674, startPoint y: 445, endPoint x: 508, endPoint y: 428, distance: 166.9
click at [508, 428] on div "Tell us more about your payment Enter payment amount SGD 1,162.38 1162.38 Selec…" at bounding box center [769, 175] width 1539 height 1224
click at [748, 343] on input "0242394706 [PERSON_NAME] [PERSON_NAME], [PERSON_NAME]" at bounding box center [769, 343] width 322 height 30
type input "0242394706 Kee jun cheng julian"
drag, startPoint x: 685, startPoint y: 457, endPoint x: 512, endPoint y: 450, distance: 173.1
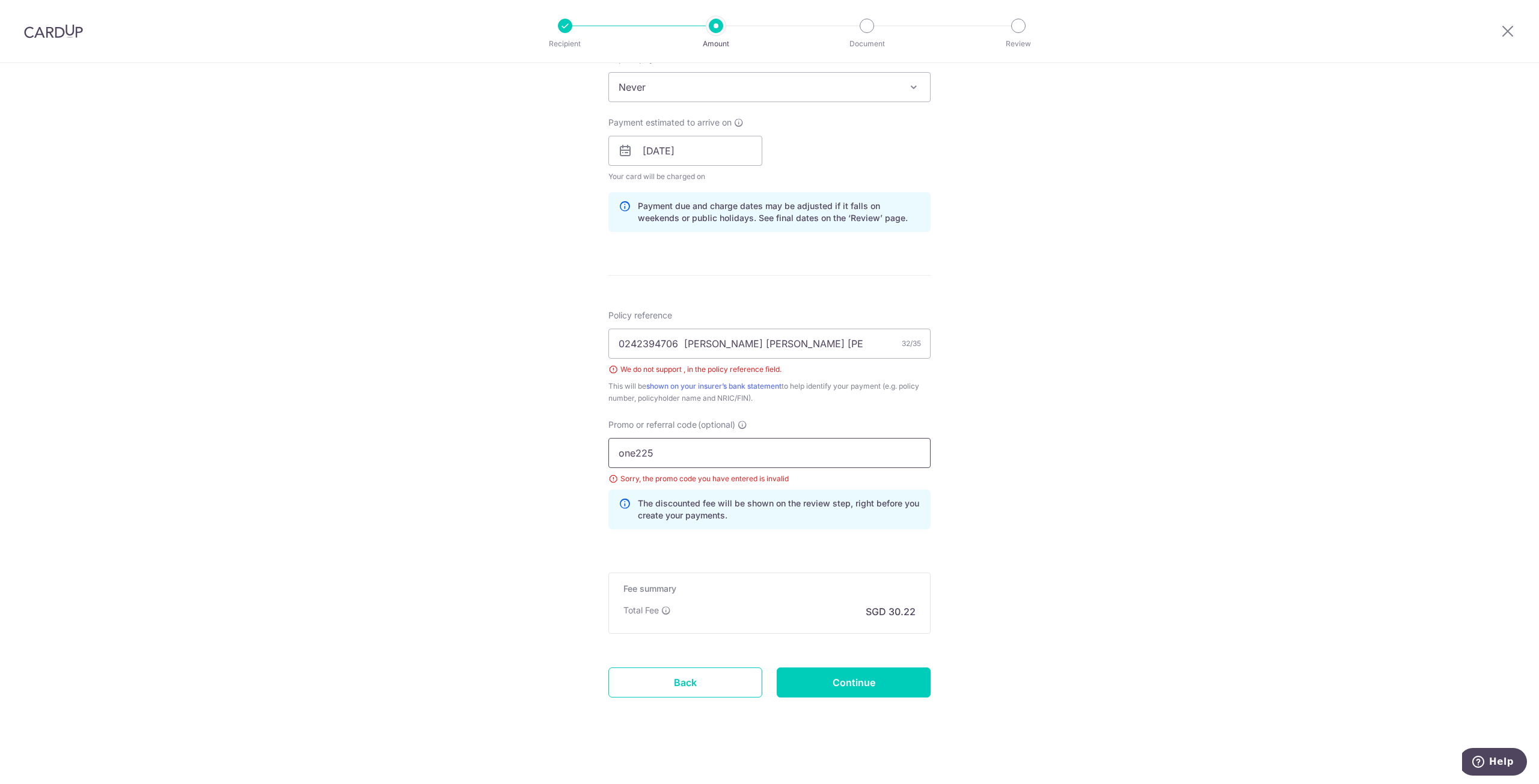
click at [512, 450] on div "Tell us more about your payment Enter payment amount SGD 1,162.38 1162.38 Selec…" at bounding box center [769, 175] width 1539 height 1224
type input "of225"
click at [830, 687] on input "Continue" at bounding box center [854, 682] width 154 height 30
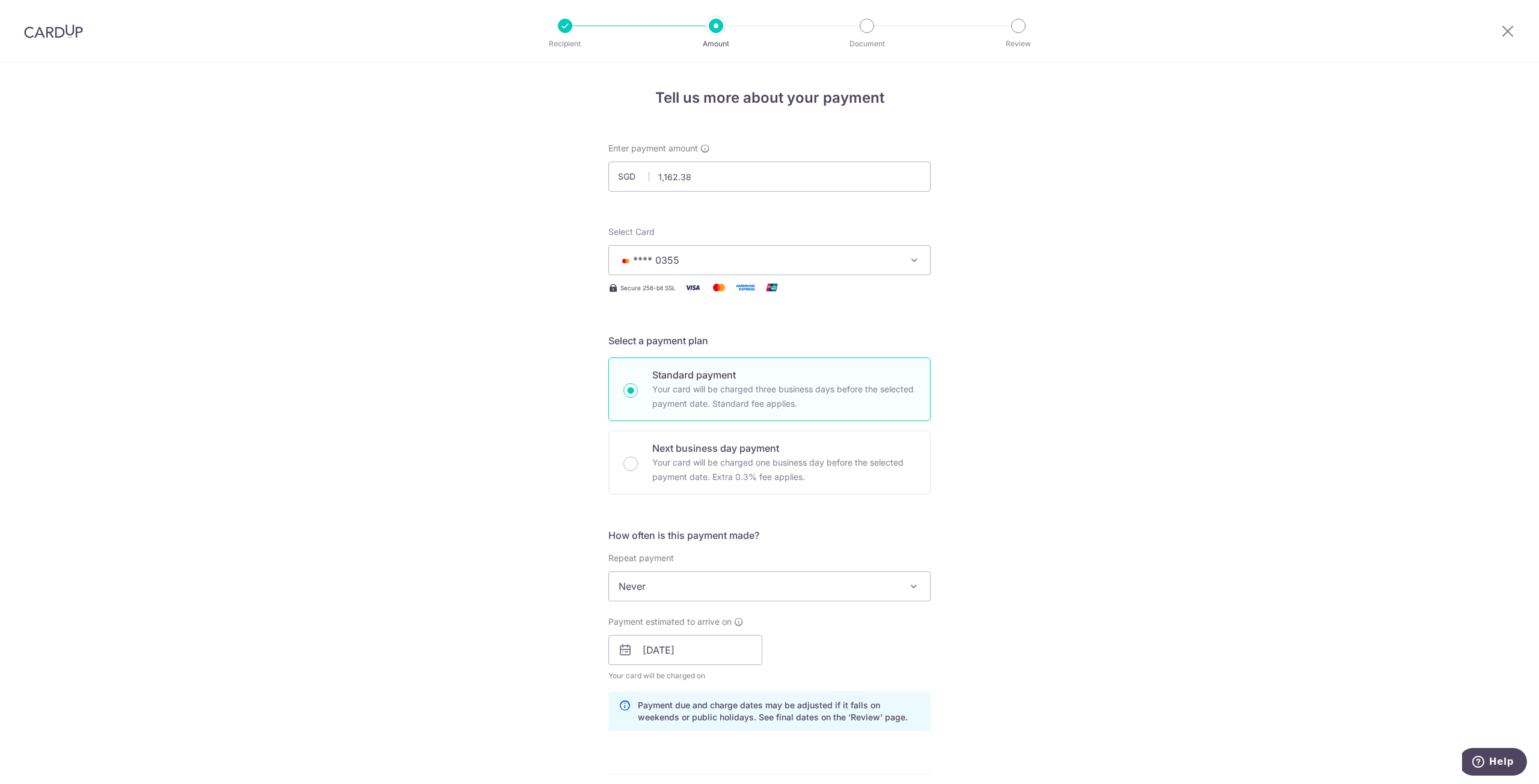
scroll to position [483, 0]
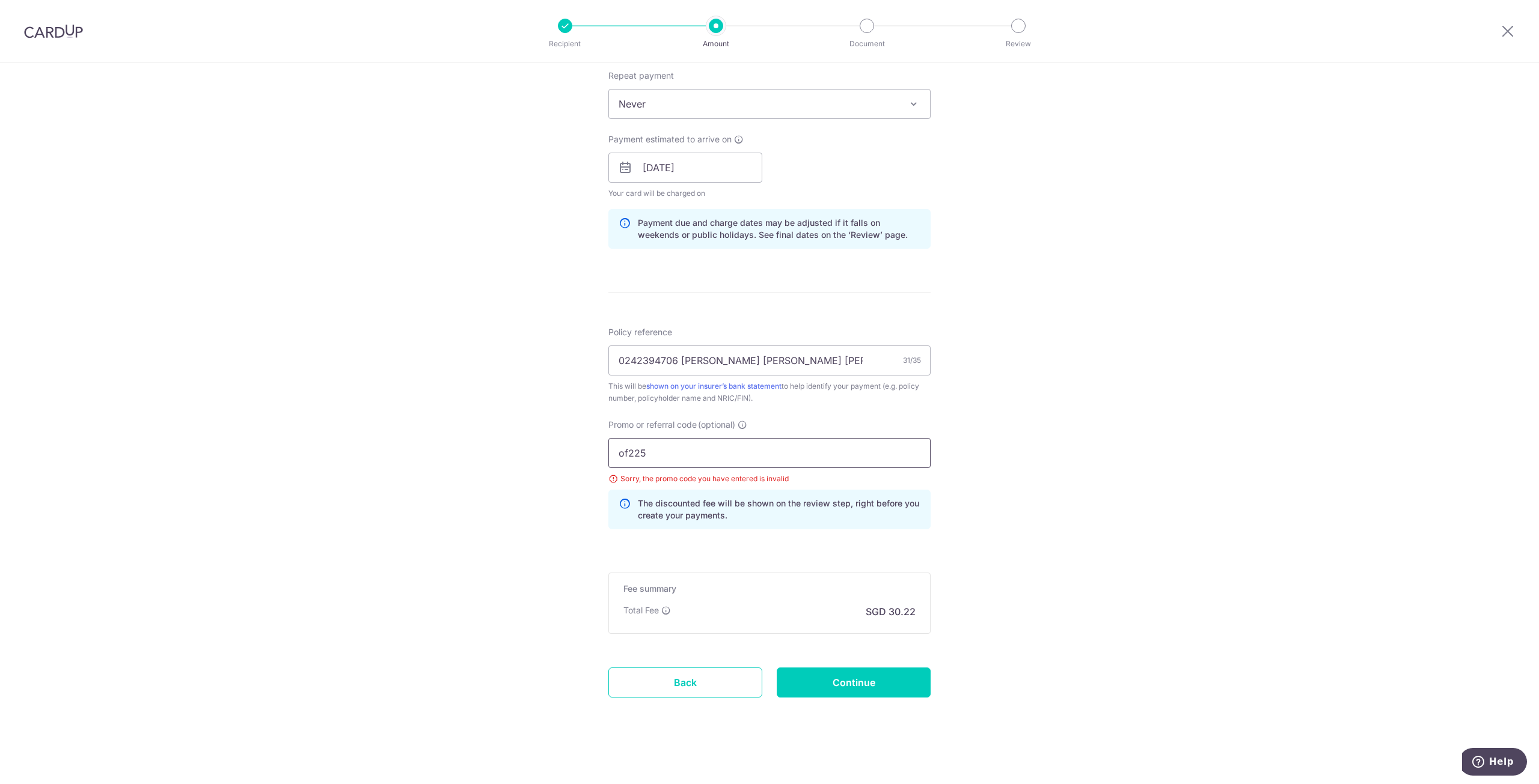
click at [633, 448] on input "of225" at bounding box center [769, 453] width 322 height 30
click at [620, 448] on input "of225" at bounding box center [769, 453] width 322 height 30
click at [626, 448] on input "of225" at bounding box center [769, 453] width 322 height 30
type input "off225"
click at [887, 683] on input "Continue" at bounding box center [854, 682] width 154 height 30
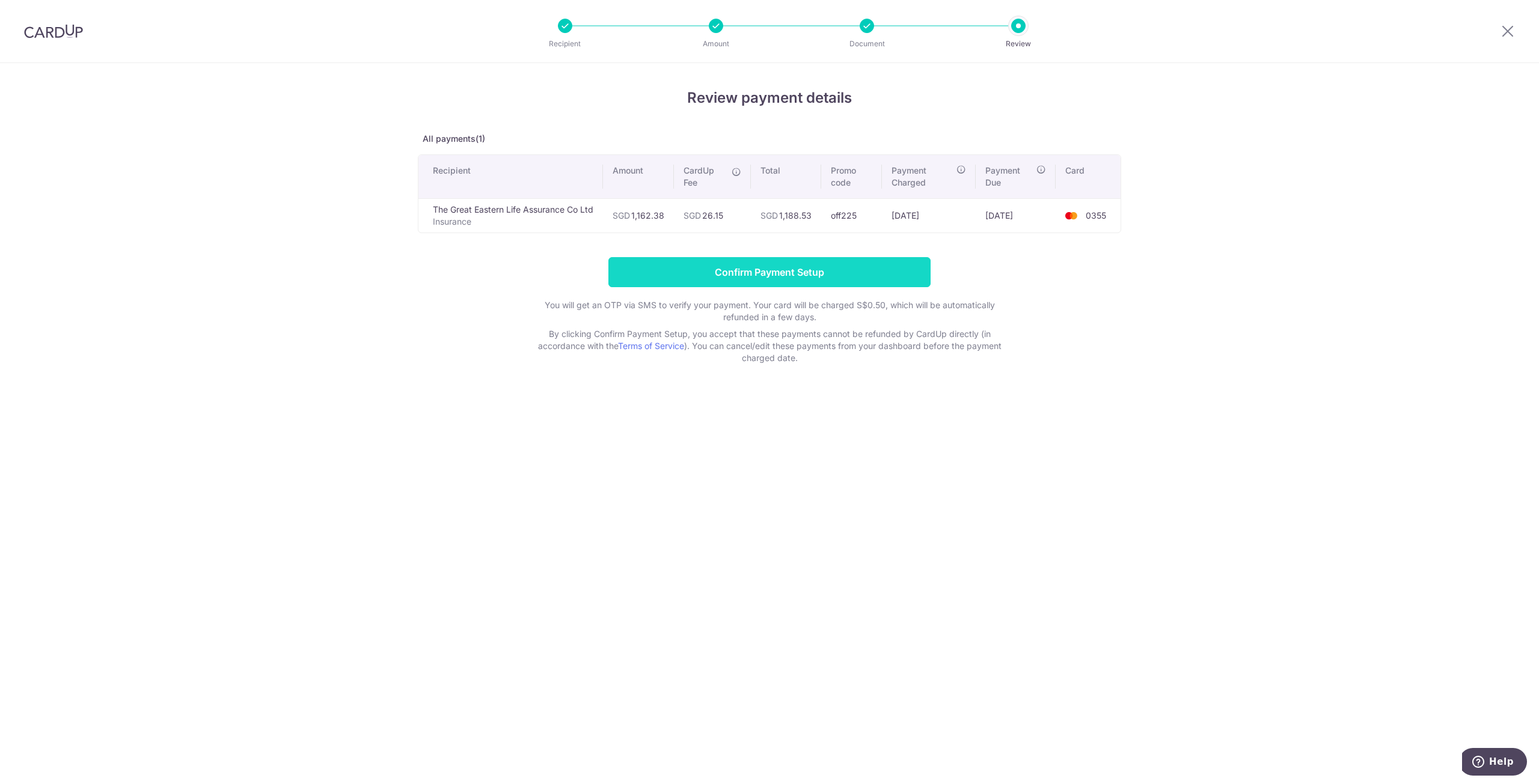
click at [816, 266] on input "Confirm Payment Setup" at bounding box center [769, 272] width 322 height 30
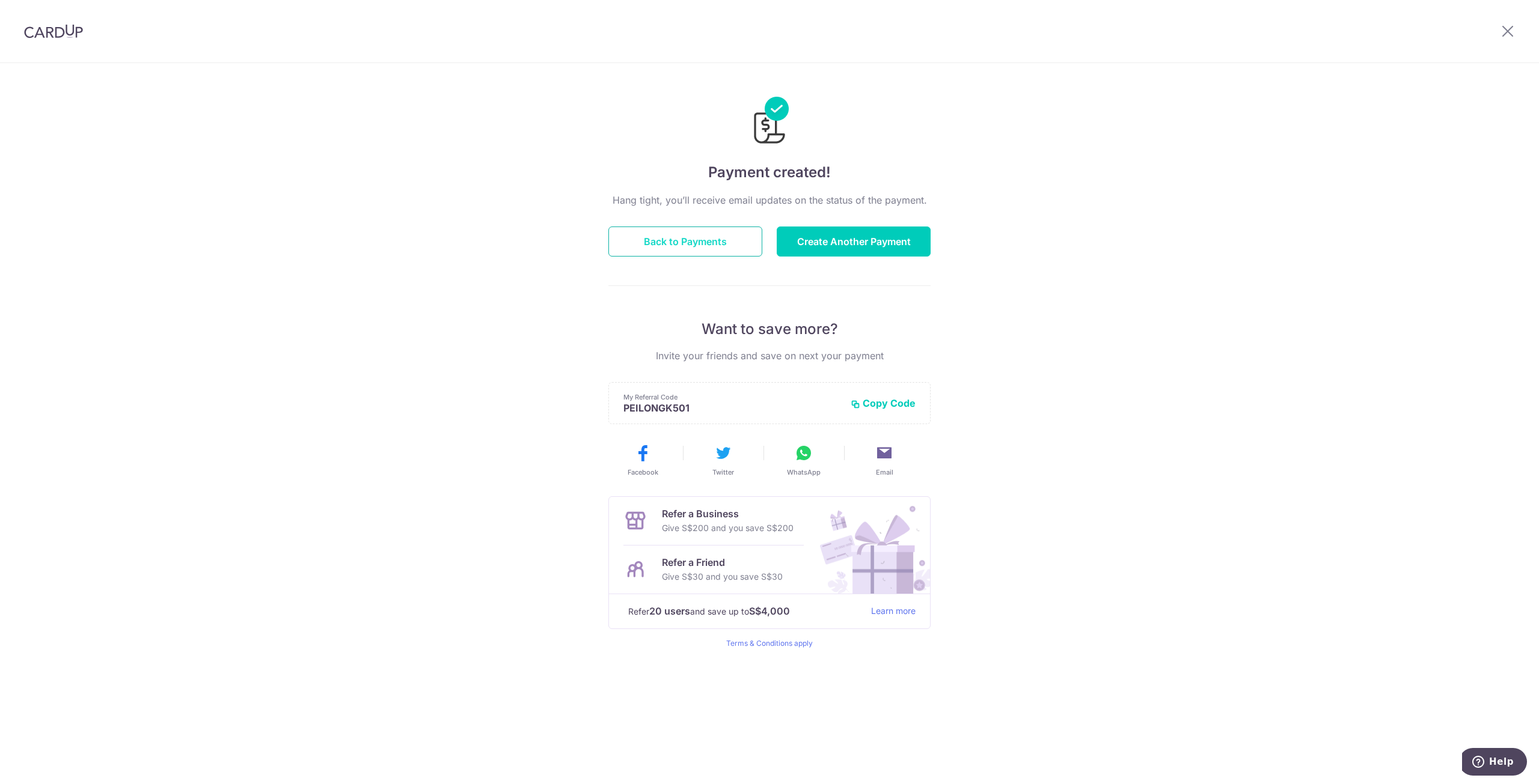
click at [717, 229] on button "Back to Payments" at bounding box center [685, 241] width 154 height 30
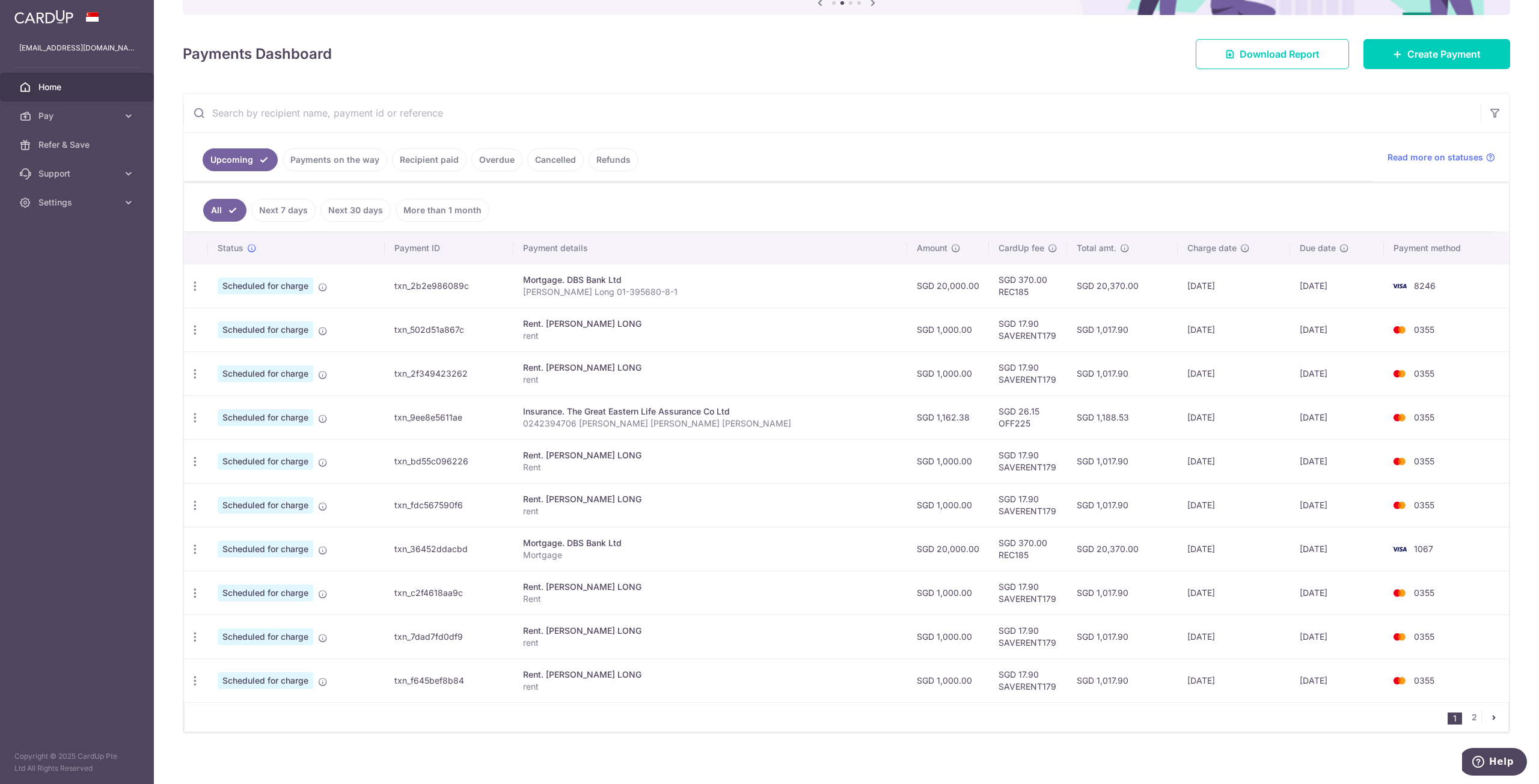
scroll to position [125, 0]
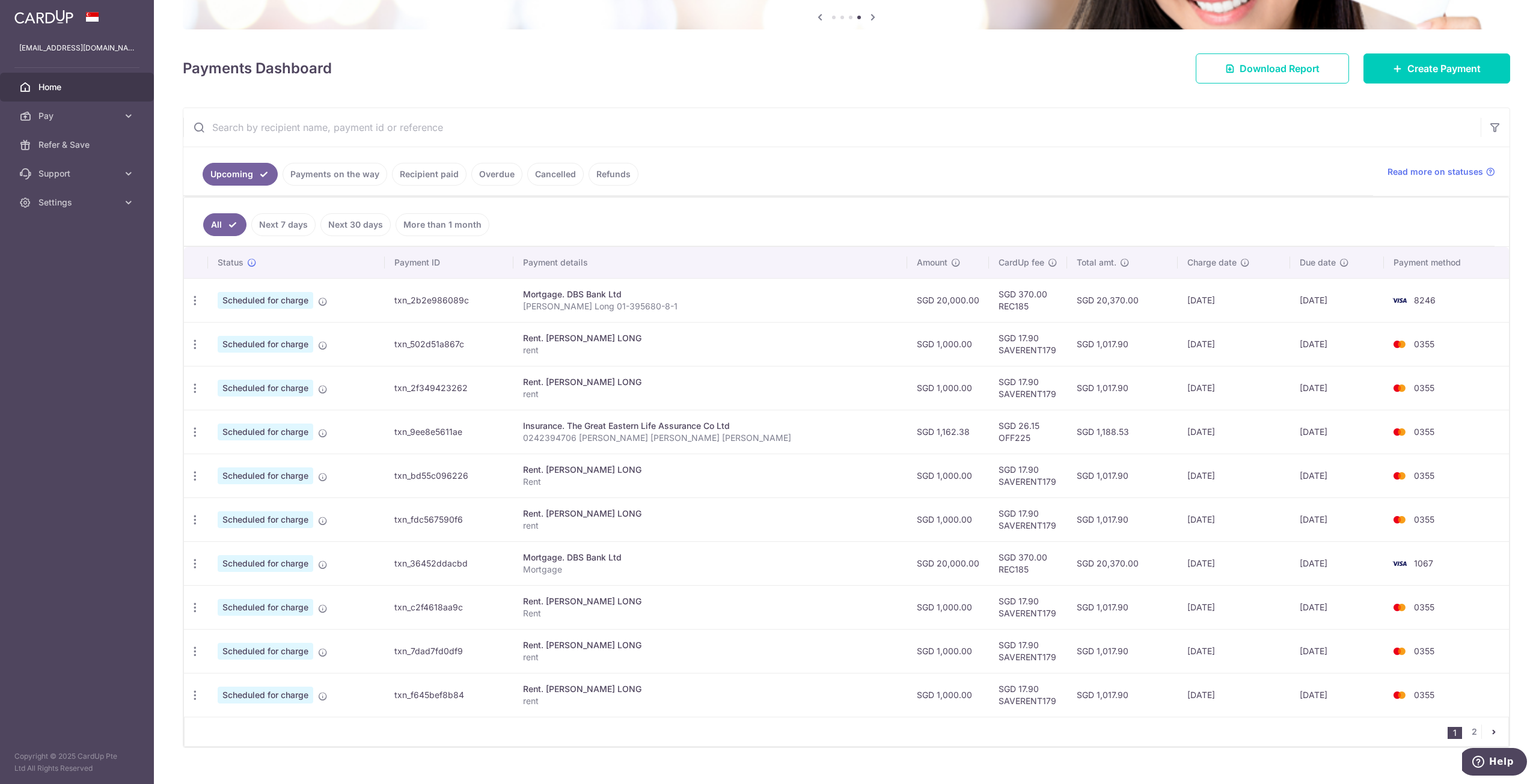
click at [332, 173] on link "Payments on the way" at bounding box center [335, 174] width 104 height 23
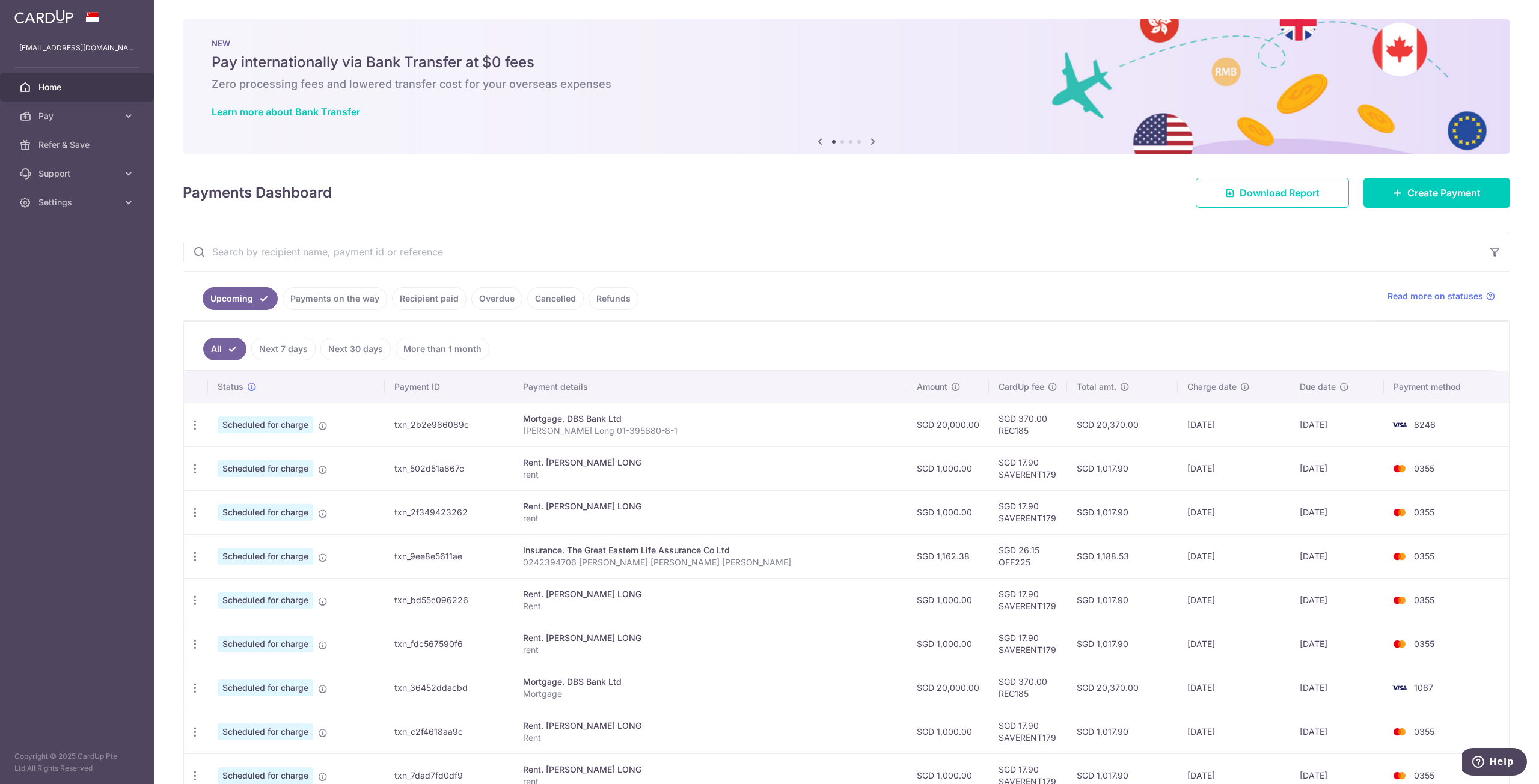
click at [332, 295] on link "Payments on the way" at bounding box center [335, 298] width 104 height 23
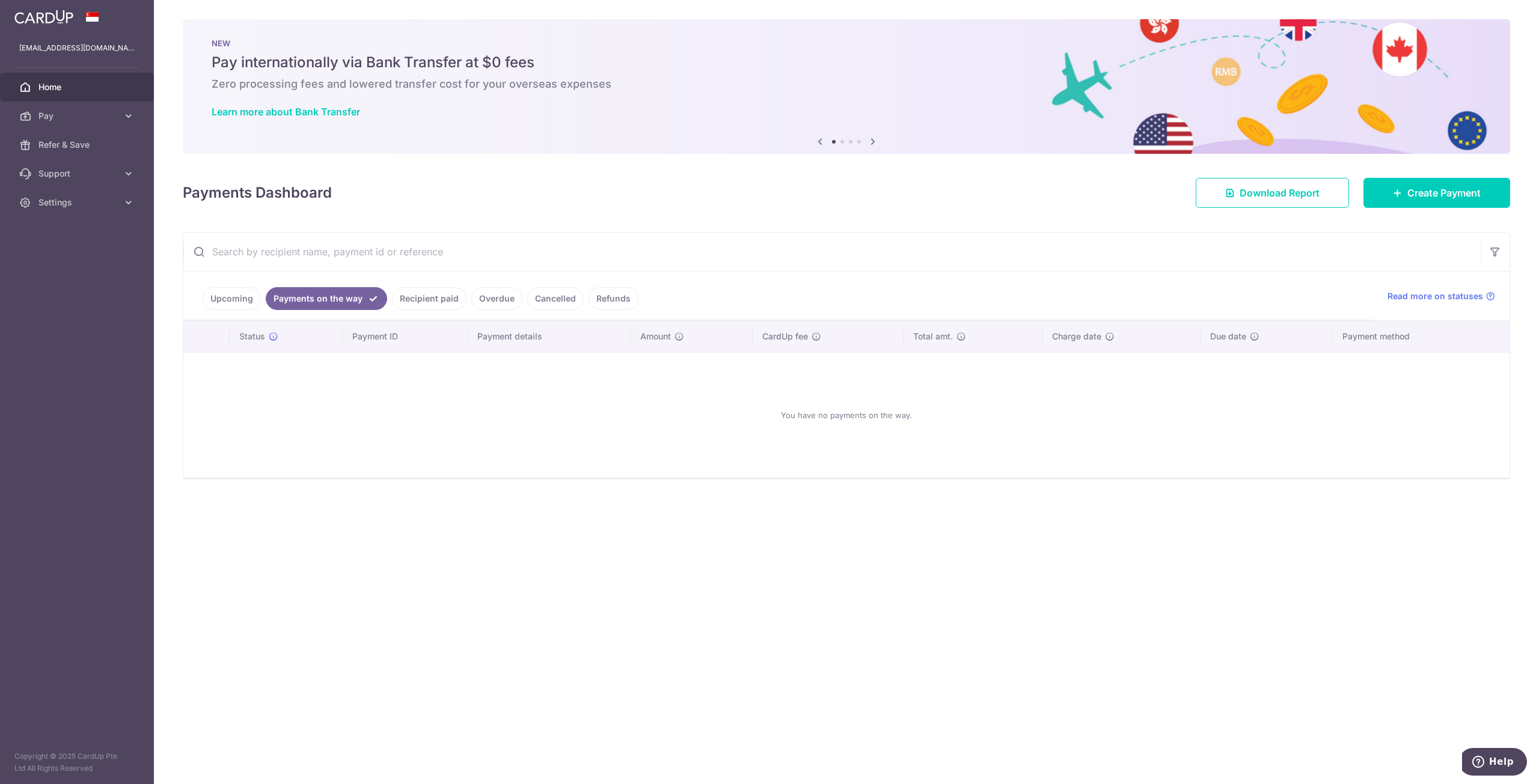
click at [224, 299] on link "Upcoming" at bounding box center [232, 298] width 58 height 23
